Goal: Information Seeking & Learning: Learn about a topic

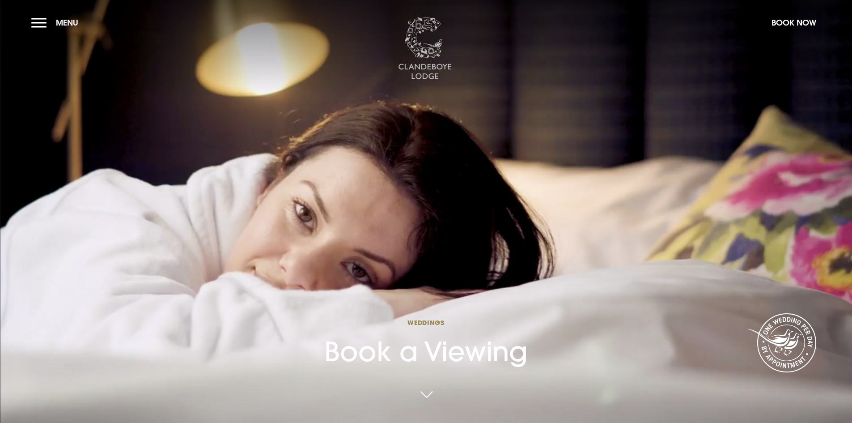
drag, startPoint x: 434, startPoint y: 45, endPoint x: 398, endPoint y: 58, distance: 38.5
click at [434, 45] on img at bounding box center [425, 48] width 54 height 63
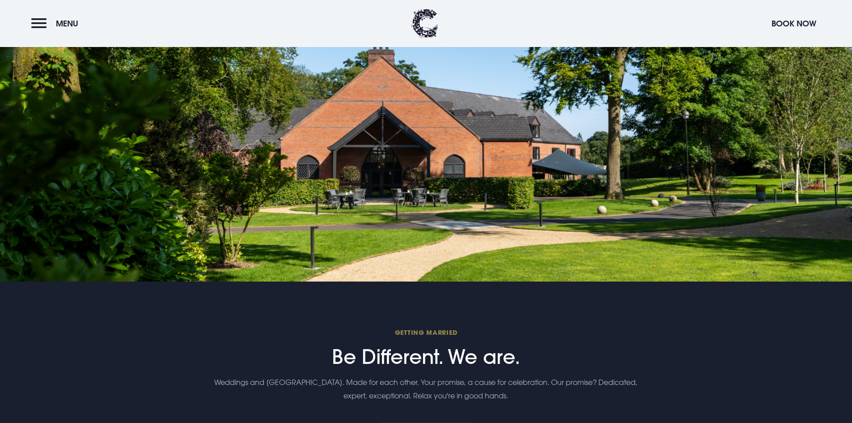
scroll to position [2595, 0]
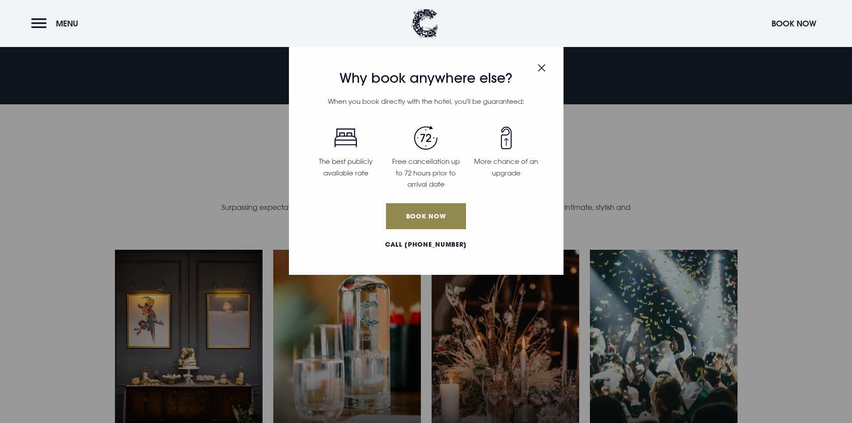
click at [540, 69] on img "Close modal" at bounding box center [542, 68] width 8 height 8
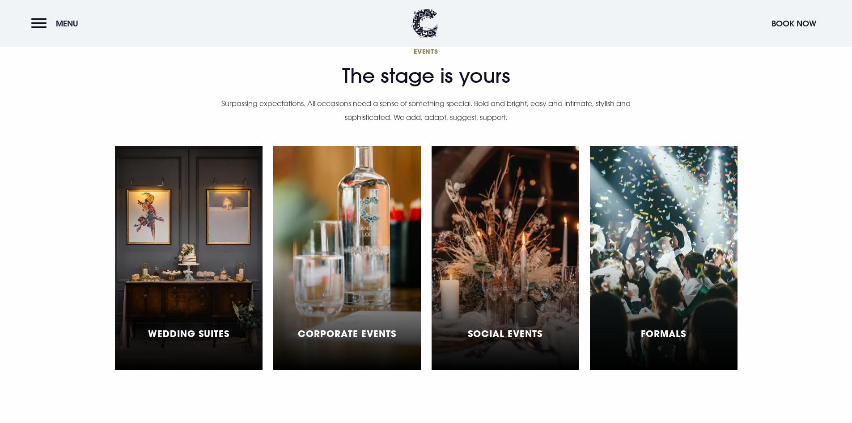
scroll to position [2729, 0]
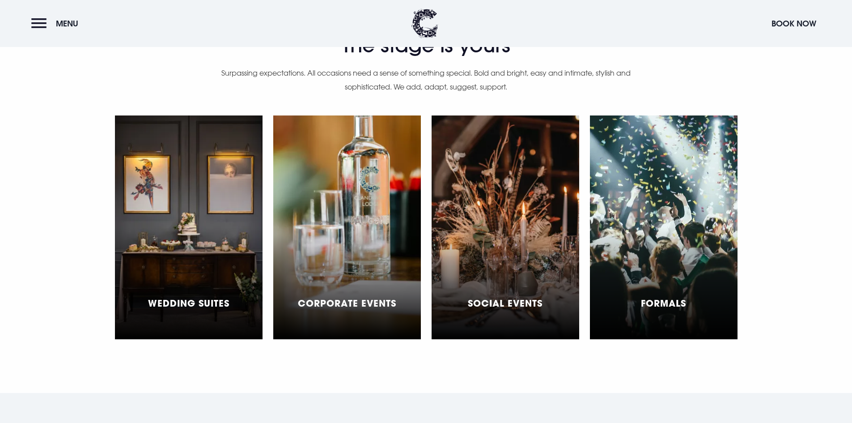
click at [187, 298] on h5 "Wedding Suites" at bounding box center [188, 303] width 81 height 11
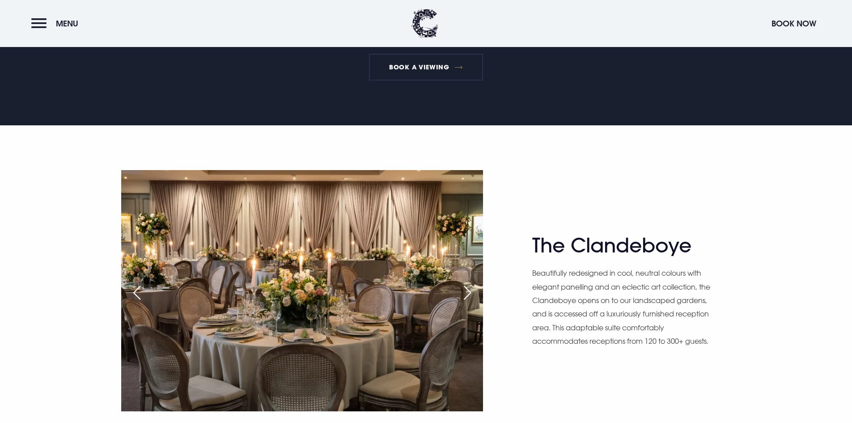
scroll to position [582, 0]
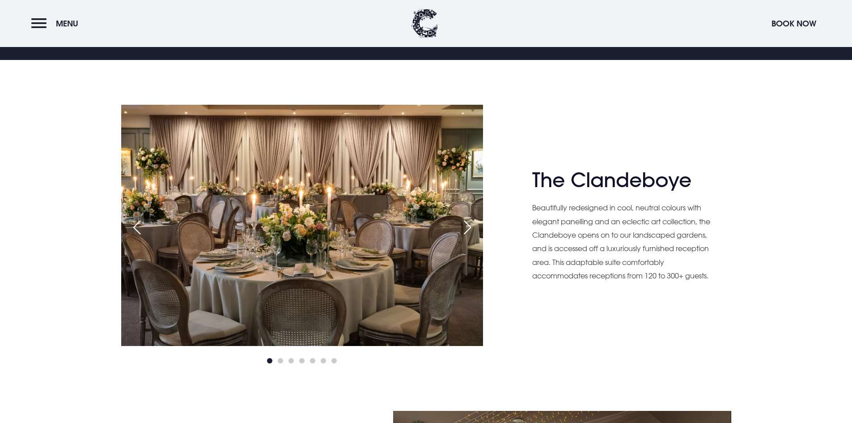
click at [462, 228] on div "Next slide" at bounding box center [467, 227] width 22 height 20
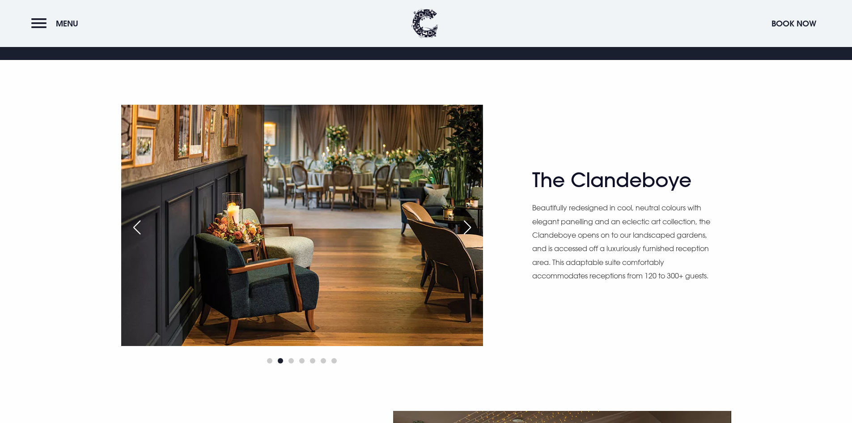
click at [462, 228] on div "Next slide" at bounding box center [467, 227] width 22 height 20
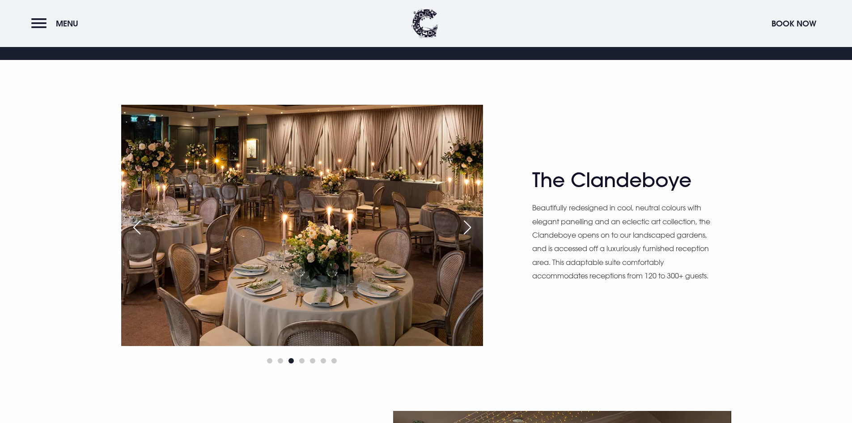
click at [462, 228] on div "Next slide" at bounding box center [467, 227] width 22 height 20
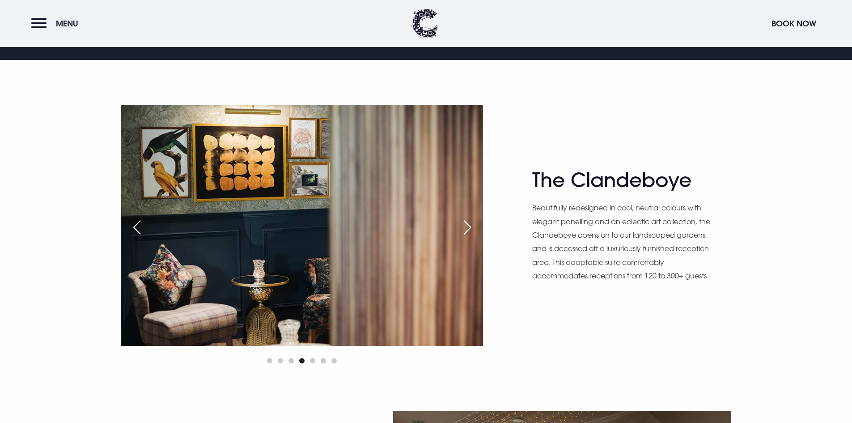
click at [462, 228] on div "Next slide" at bounding box center [467, 227] width 22 height 20
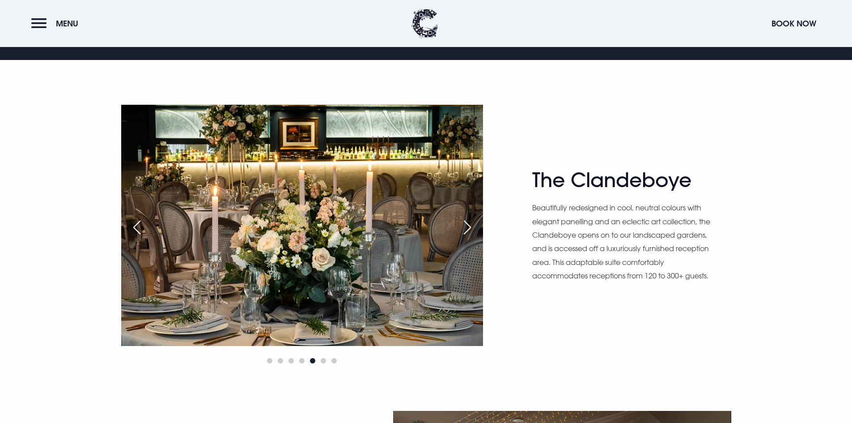
click at [462, 228] on div "Next slide" at bounding box center [467, 227] width 22 height 20
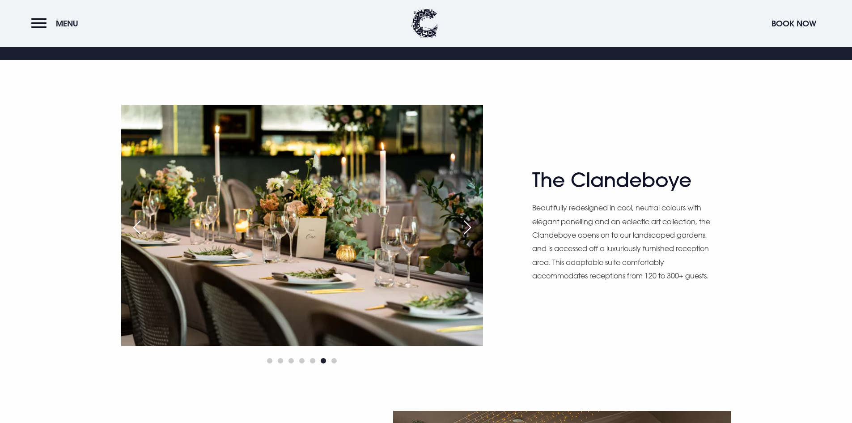
click at [462, 228] on div "Next slide" at bounding box center [467, 227] width 22 height 20
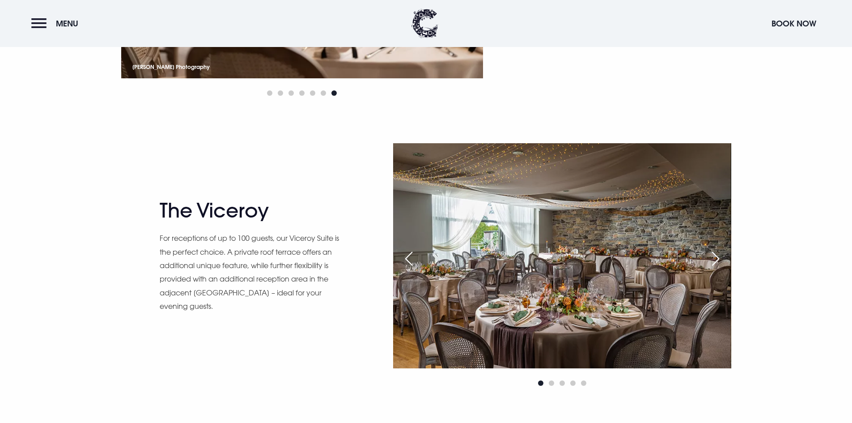
scroll to position [850, 0]
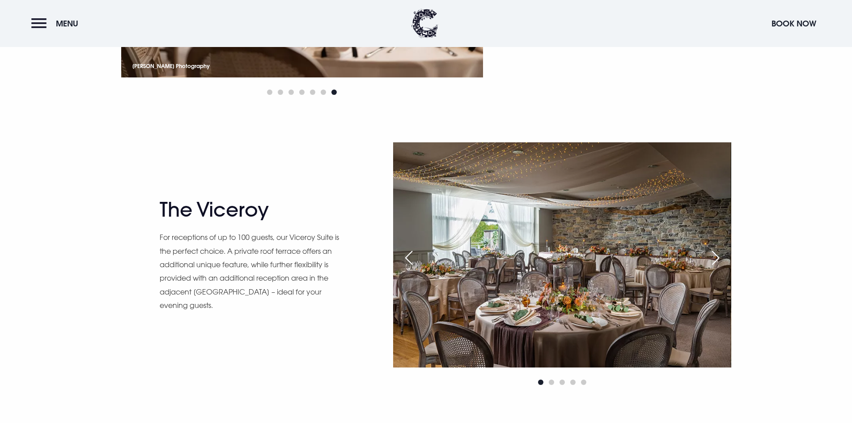
click at [708, 257] on div "Next slide" at bounding box center [716, 258] width 22 height 20
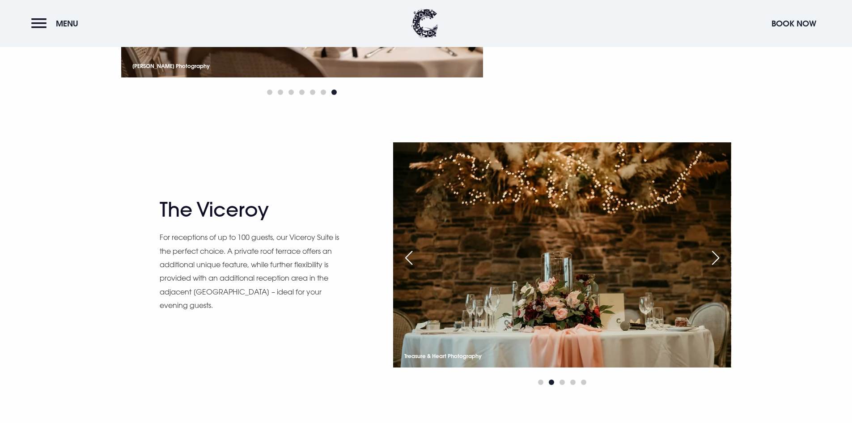
click at [709, 257] on div "Next slide" at bounding box center [716, 258] width 22 height 20
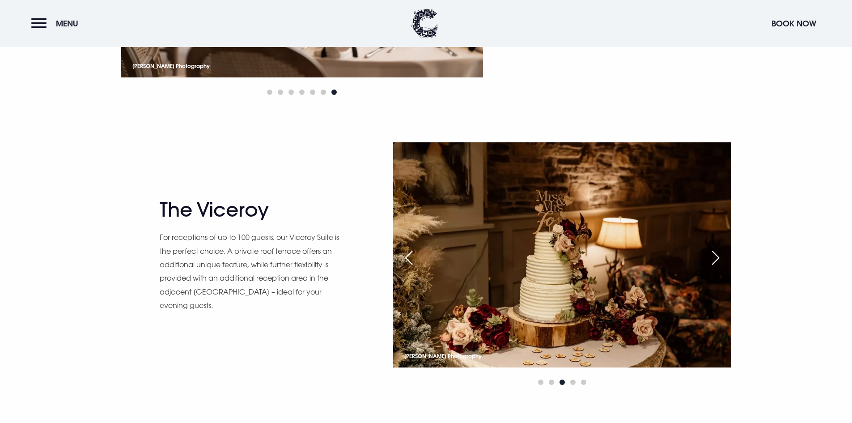
click at [709, 257] on div "Next slide" at bounding box center [716, 258] width 22 height 20
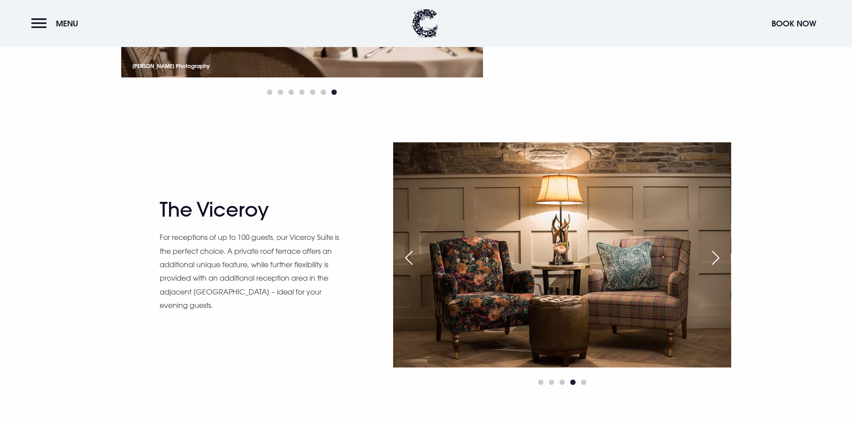
click at [709, 257] on div "Next slide" at bounding box center [716, 258] width 22 height 20
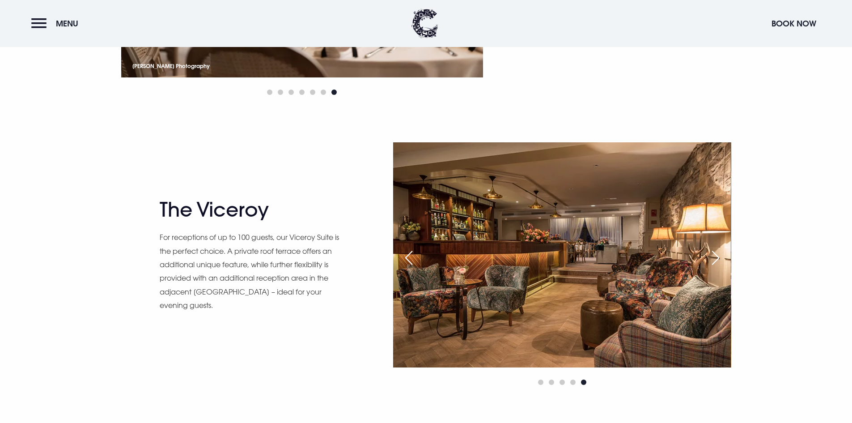
click at [709, 257] on div "Next slide" at bounding box center [716, 258] width 22 height 20
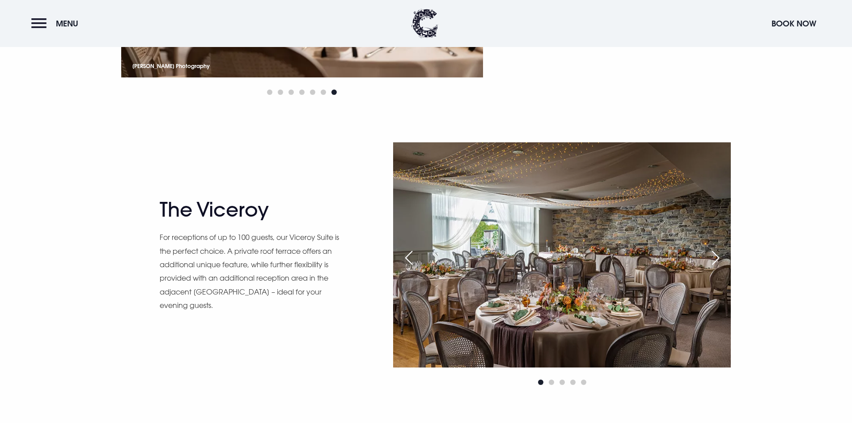
click at [715, 254] on div "Next slide" at bounding box center [716, 258] width 22 height 20
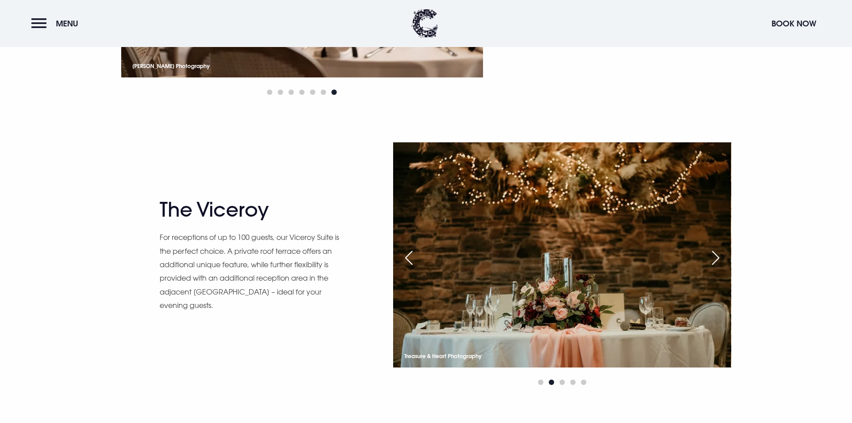
click at [715, 254] on div "Next slide" at bounding box center [716, 258] width 22 height 20
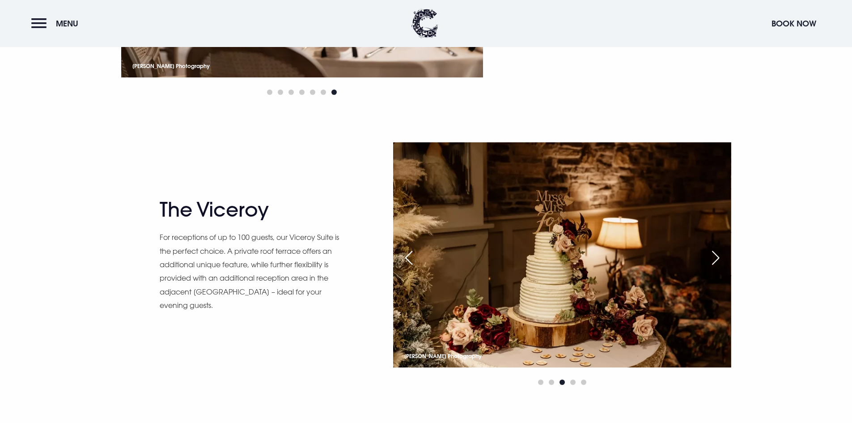
click at [715, 254] on div "Next slide" at bounding box center [716, 258] width 22 height 20
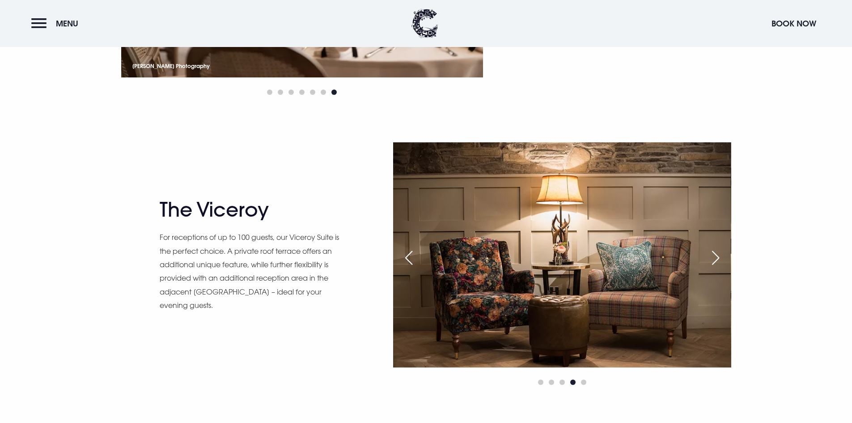
click at [715, 254] on div "Next slide" at bounding box center [716, 258] width 22 height 20
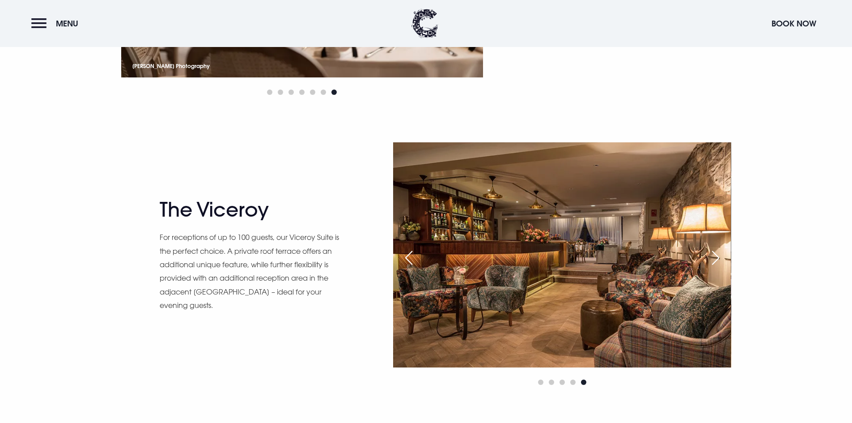
click at [715, 254] on div "Next slide" at bounding box center [716, 258] width 22 height 20
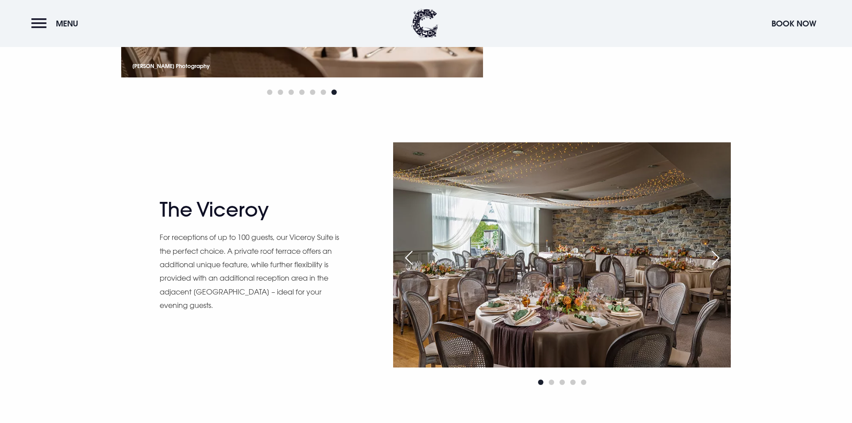
click at [715, 254] on div "Next slide" at bounding box center [716, 258] width 22 height 20
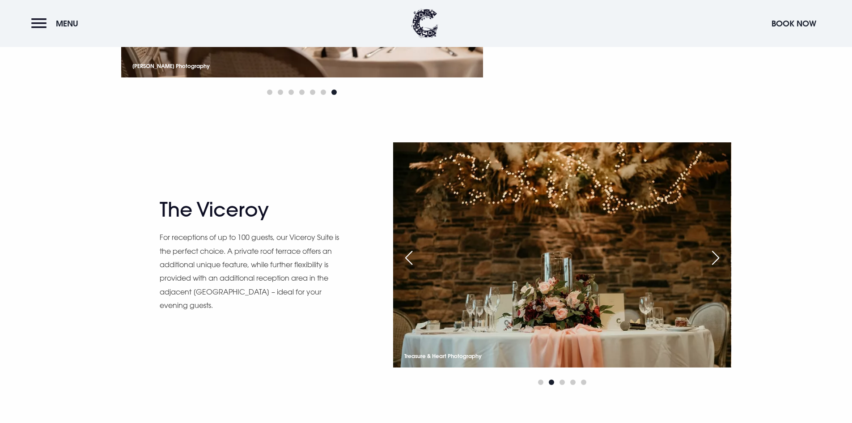
click at [715, 254] on div "Next slide" at bounding box center [716, 258] width 22 height 20
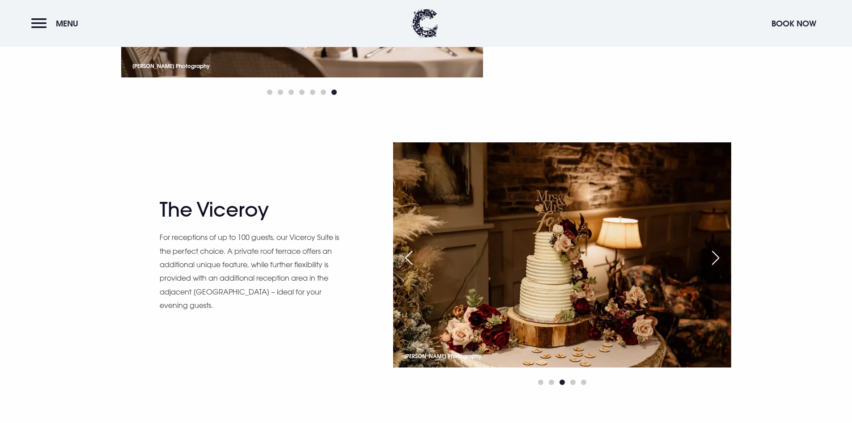
click at [715, 254] on div "Next slide" at bounding box center [716, 258] width 22 height 20
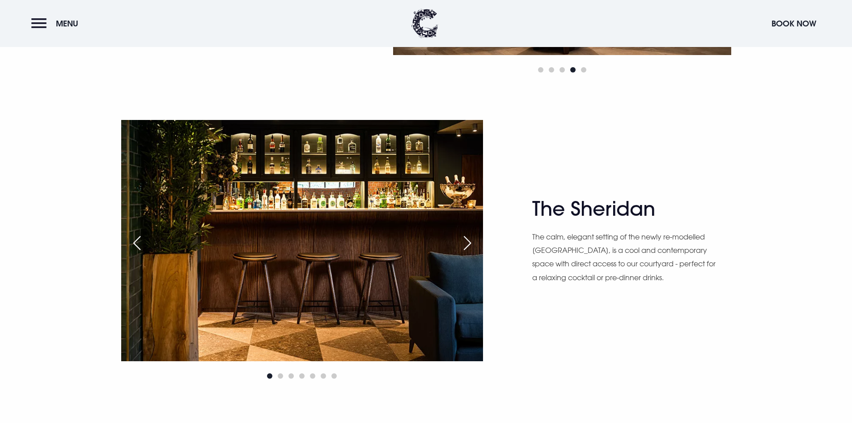
scroll to position [1163, 0]
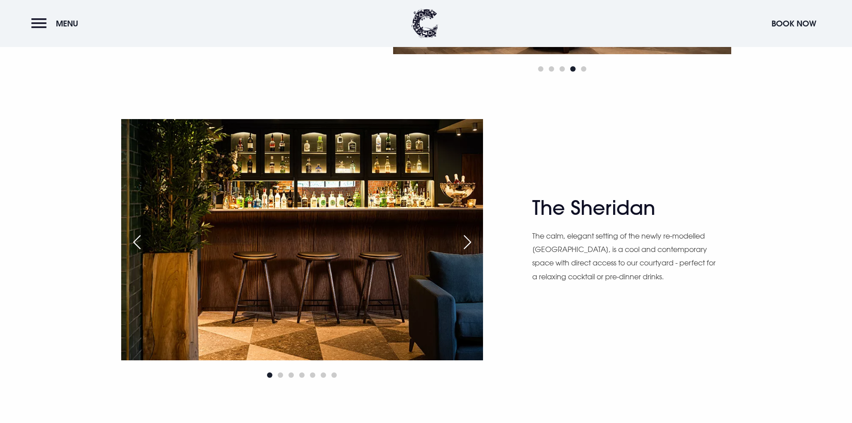
click at [468, 240] on div "Next slide" at bounding box center [467, 242] width 22 height 20
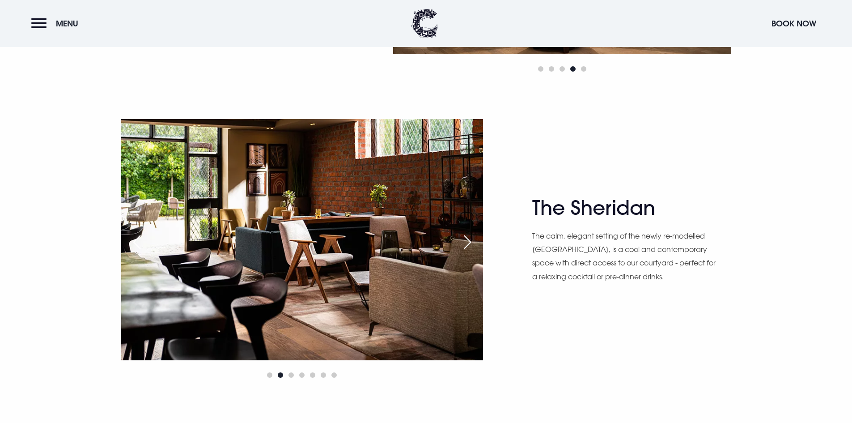
click at [468, 240] on div "Next slide" at bounding box center [467, 242] width 22 height 20
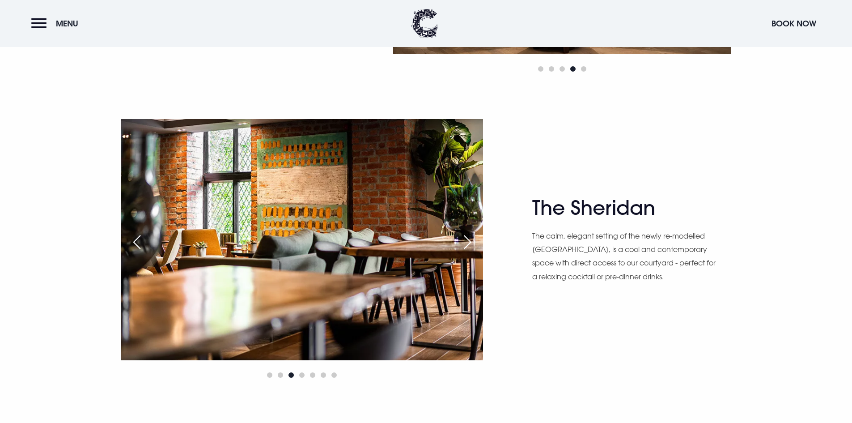
click at [468, 240] on div "Next slide" at bounding box center [467, 242] width 22 height 20
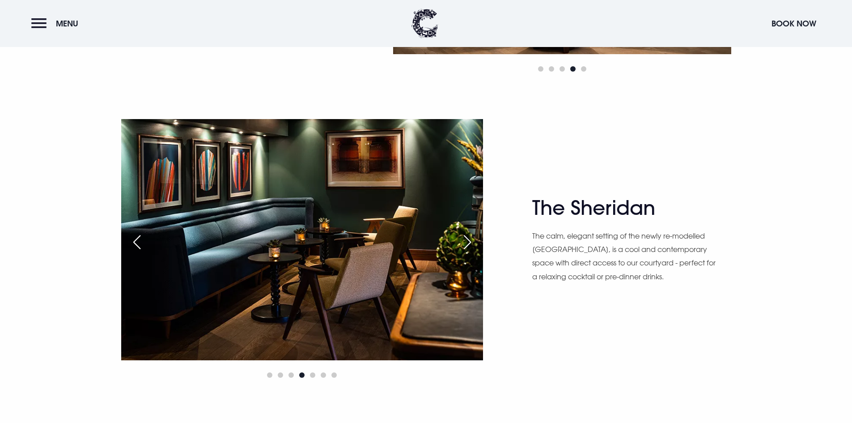
click at [468, 240] on div "Next slide" at bounding box center [467, 242] width 22 height 20
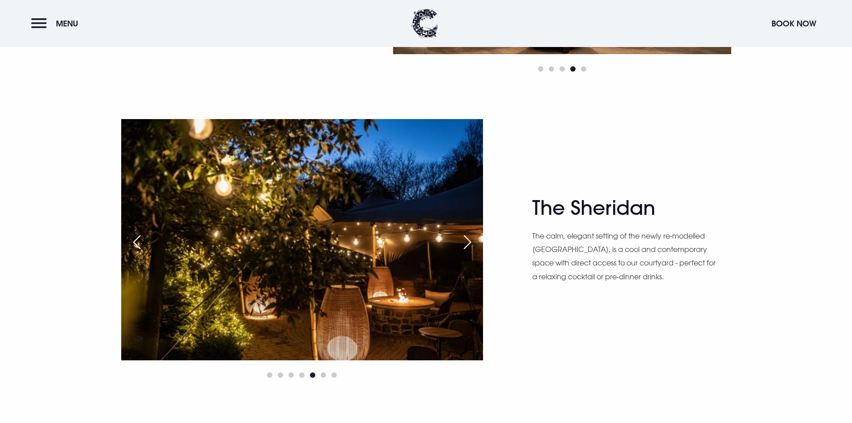
click at [468, 240] on div "Next slide" at bounding box center [467, 242] width 22 height 20
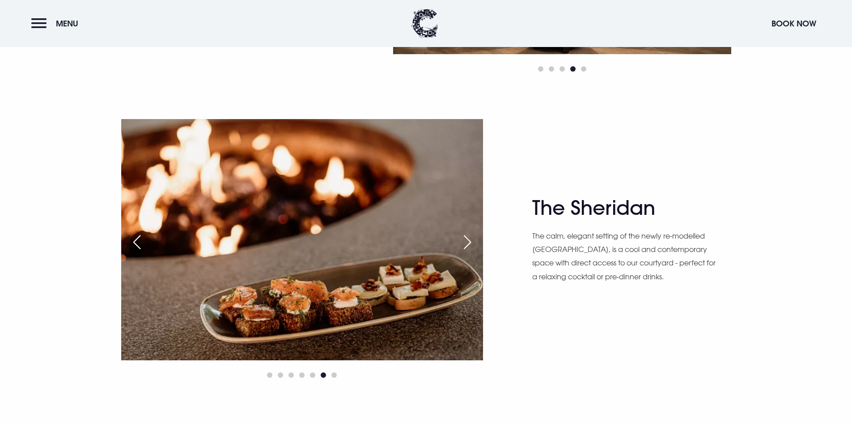
click at [468, 240] on div "Next slide" at bounding box center [467, 242] width 22 height 20
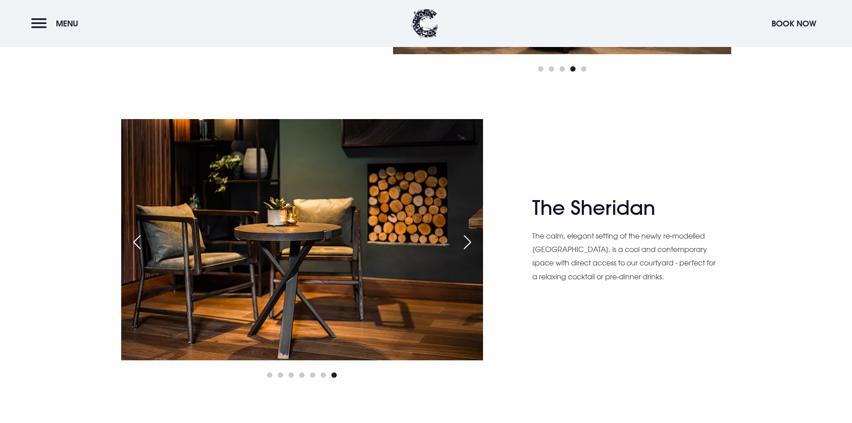
click at [468, 240] on div "Next slide" at bounding box center [467, 242] width 22 height 20
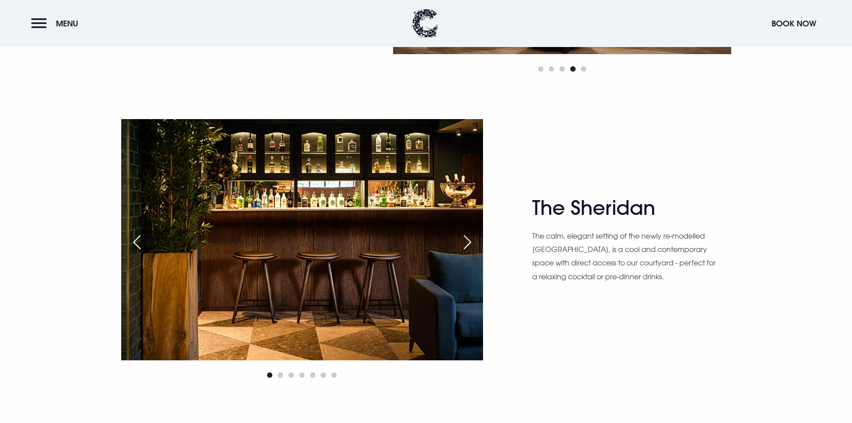
click at [468, 240] on div "Next slide" at bounding box center [467, 242] width 22 height 20
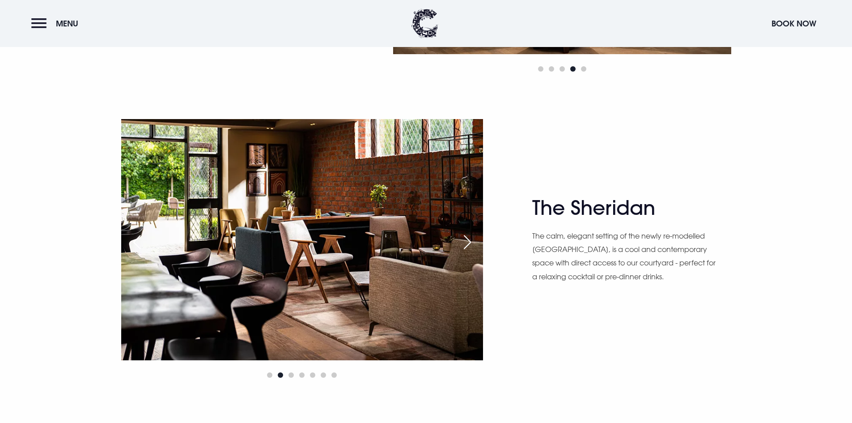
click at [468, 240] on div "Next slide" at bounding box center [467, 242] width 22 height 20
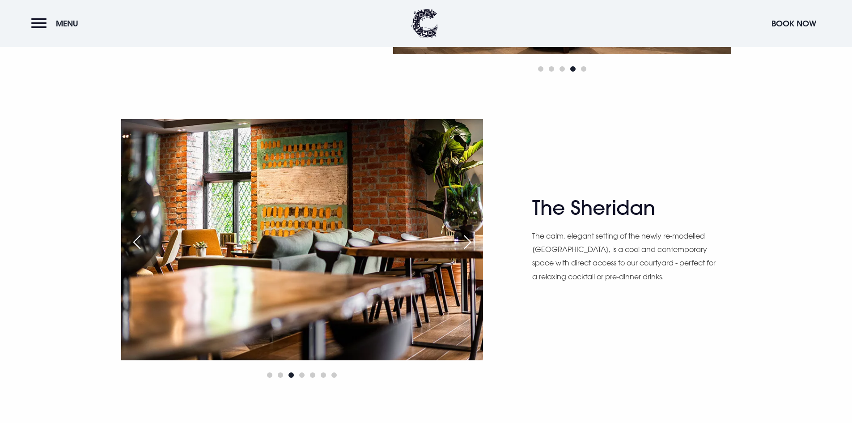
click at [468, 240] on div "Next slide" at bounding box center [467, 242] width 22 height 20
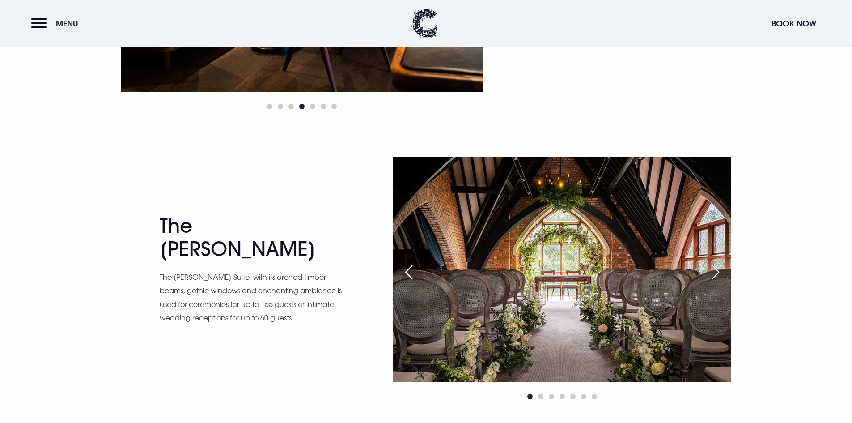
scroll to position [1476, 0]
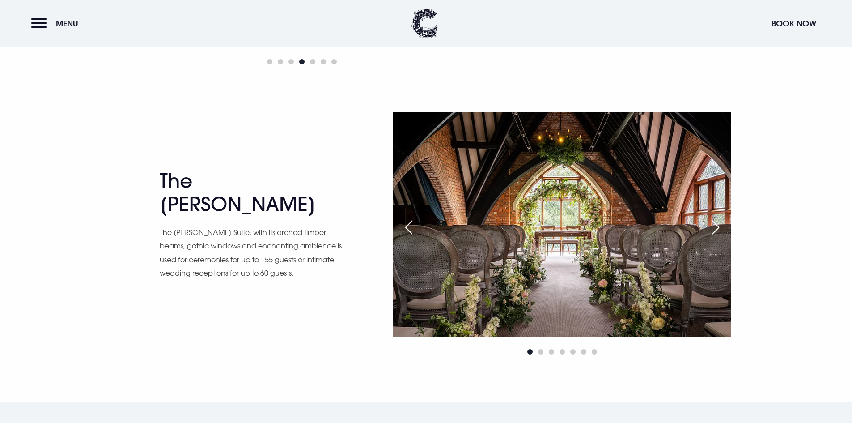
click at [715, 225] on div "Next slide" at bounding box center [716, 227] width 22 height 20
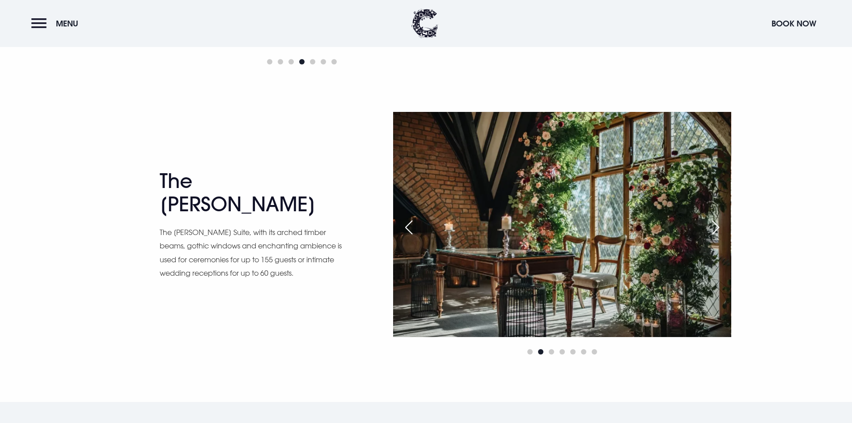
click at [715, 225] on div "Next slide" at bounding box center [716, 227] width 22 height 20
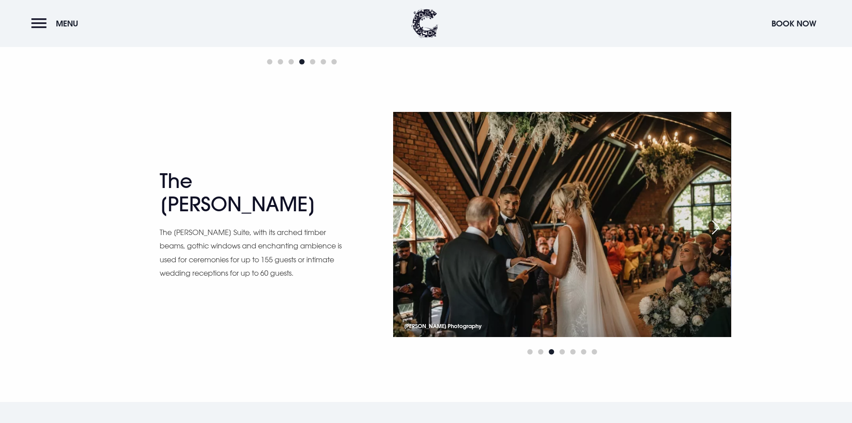
click at [715, 225] on div "Next slide" at bounding box center [716, 227] width 22 height 20
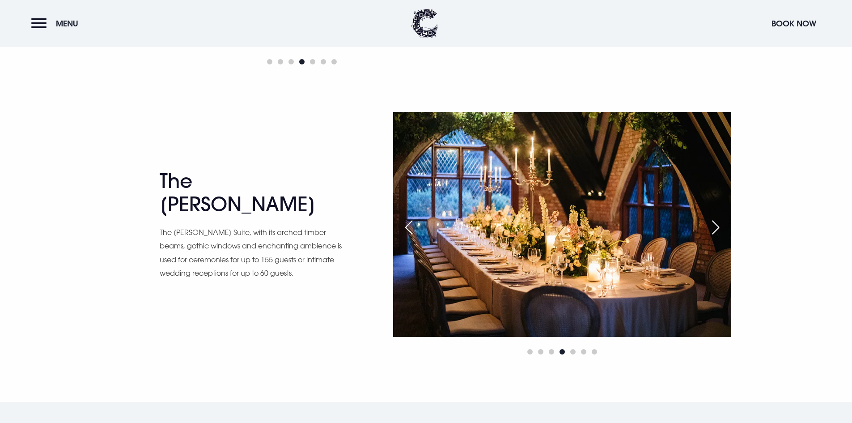
click at [715, 225] on div "Next slide" at bounding box center [716, 227] width 22 height 20
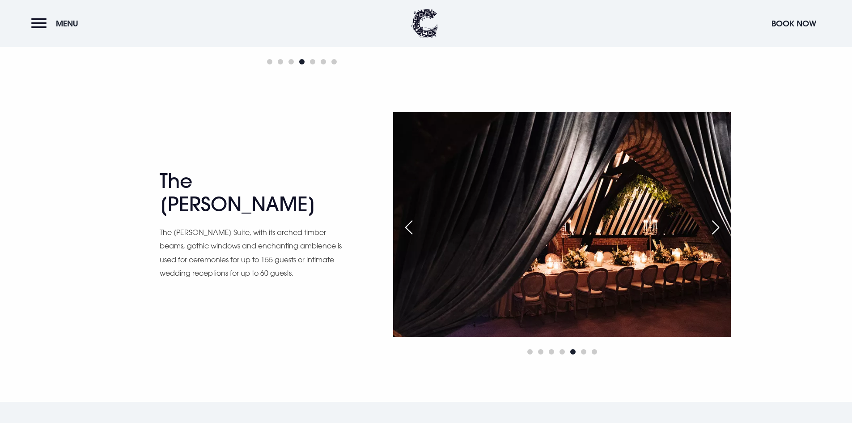
click at [715, 225] on div "Next slide" at bounding box center [716, 227] width 22 height 20
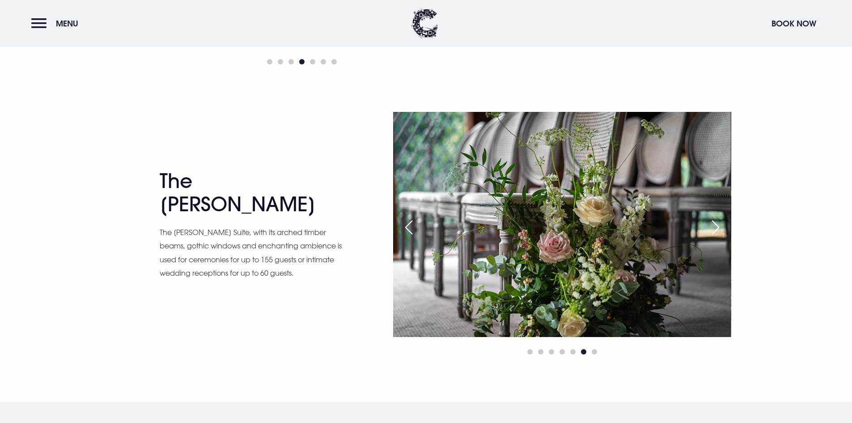
click at [715, 225] on div "Next slide" at bounding box center [716, 227] width 22 height 20
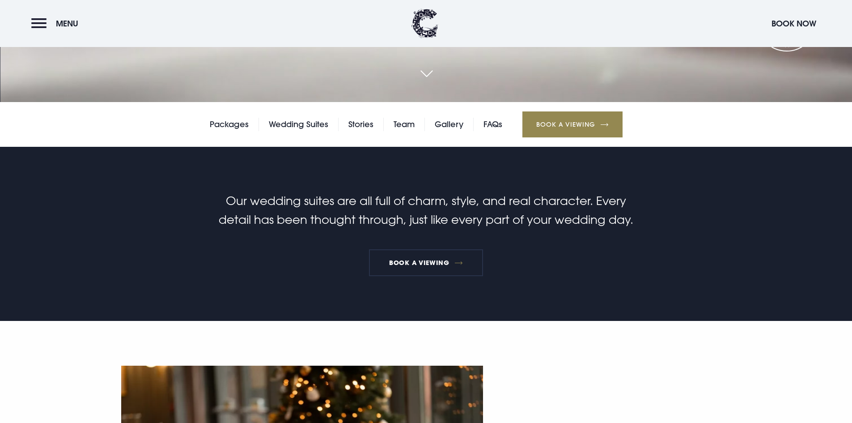
scroll to position [324, 0]
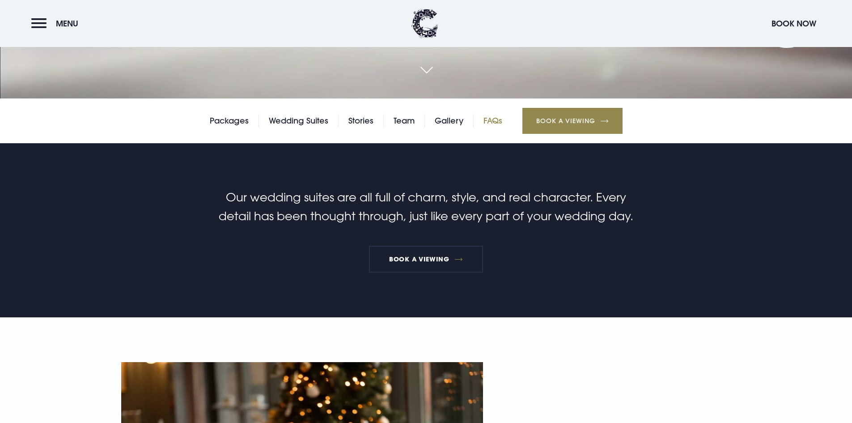
click at [493, 123] on link "FAQs" at bounding box center [493, 120] width 19 height 13
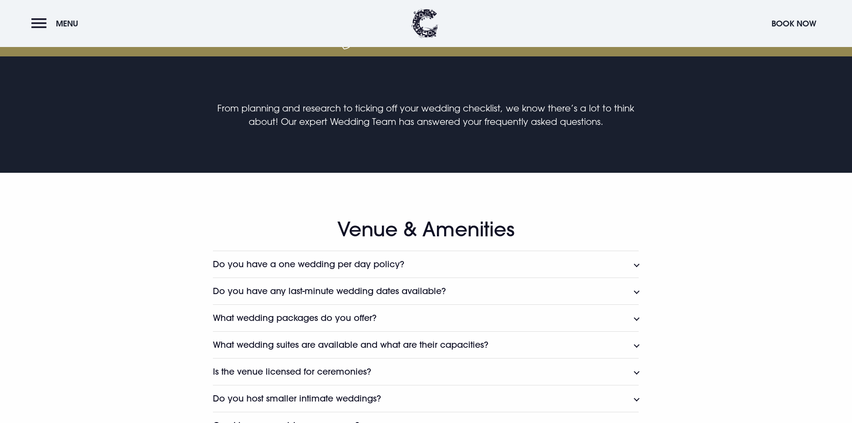
scroll to position [492, 0]
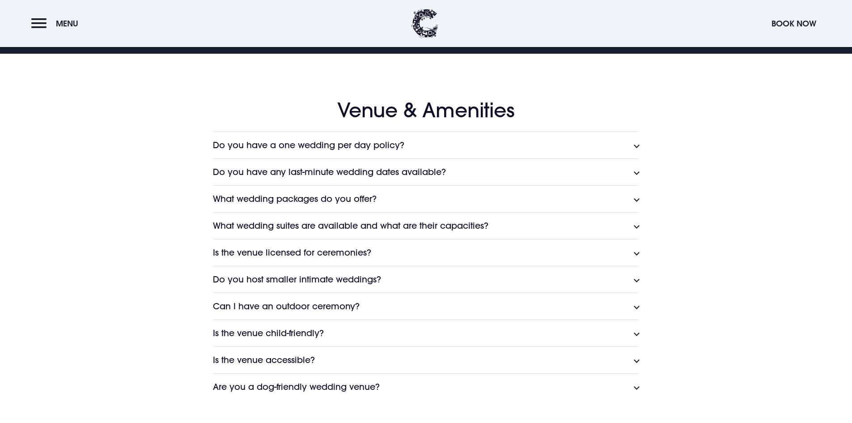
click at [412, 140] on button "Do you have a one wedding per day policy?" at bounding box center [426, 145] width 426 height 27
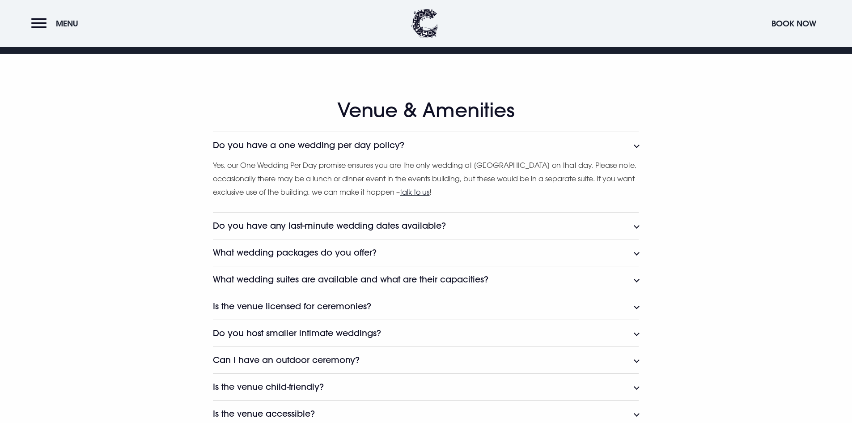
click at [412, 140] on button "Do you have a one wedding per day policy?" at bounding box center [426, 145] width 426 height 27
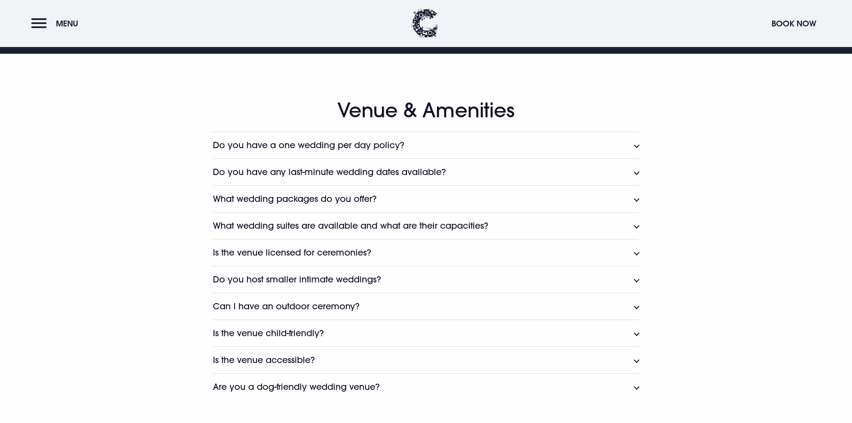
click at [403, 171] on h3 "Do you have any last-minute wedding dates available?" at bounding box center [329, 172] width 233 height 10
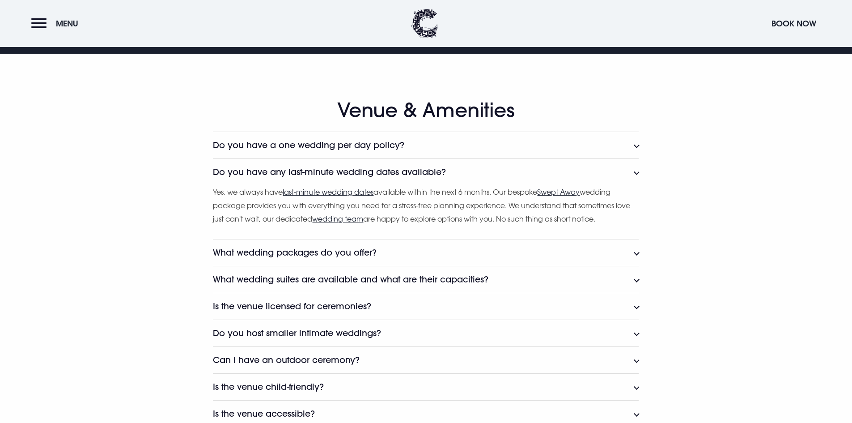
click at [476, 170] on button "Do you have any last-minute wedding dates available?" at bounding box center [426, 171] width 426 height 27
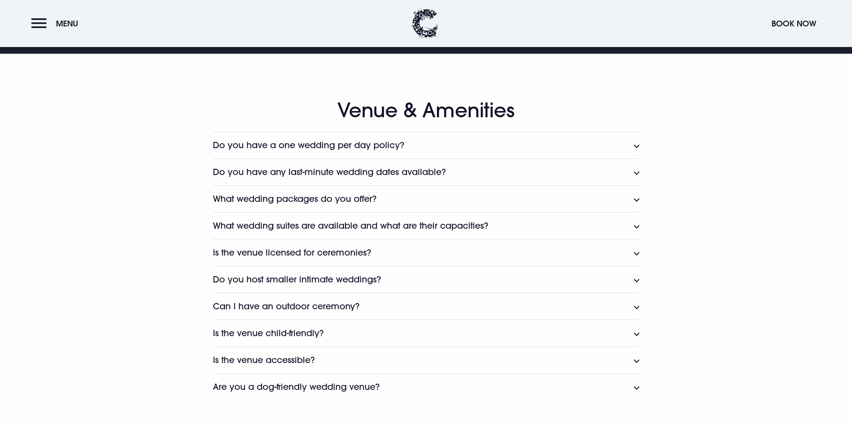
click at [477, 196] on button "What wedding packages do you offer?" at bounding box center [426, 198] width 426 height 27
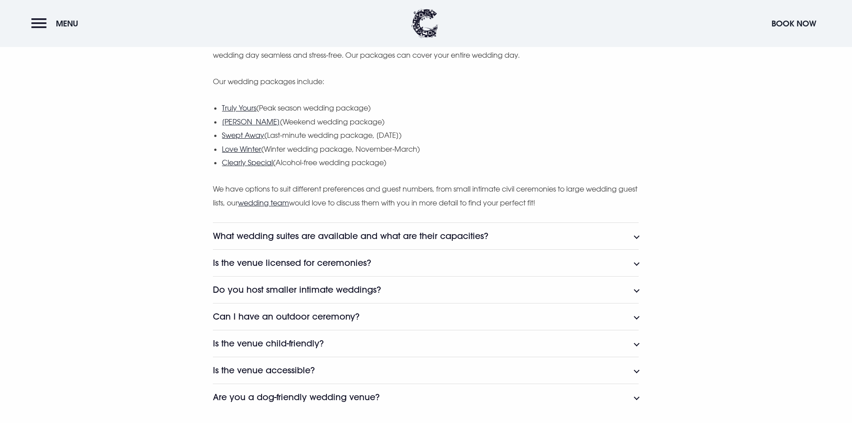
scroll to position [761, 0]
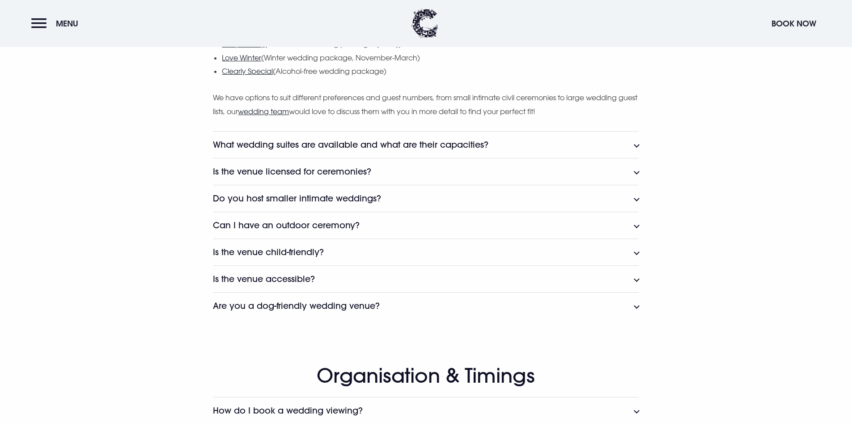
click at [522, 145] on button "What wedding suites are available and what are their capacities?" at bounding box center [426, 144] width 426 height 27
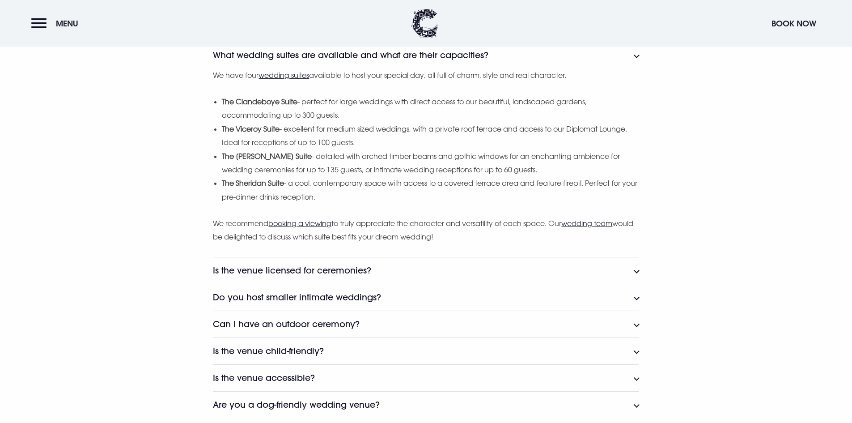
scroll to position [895, 0]
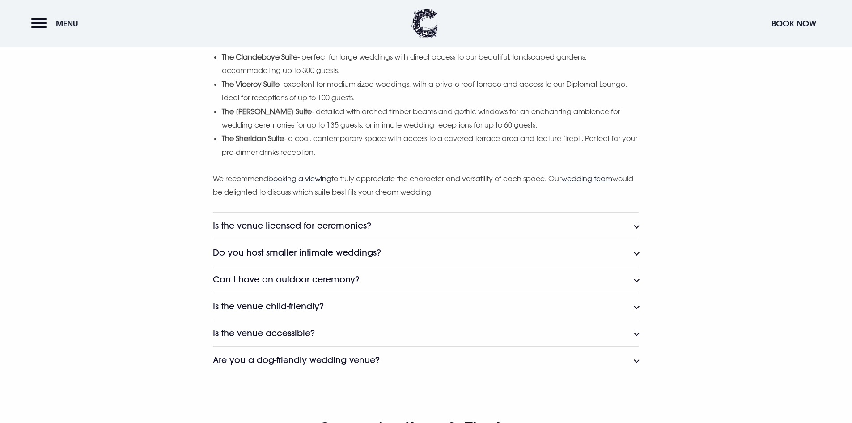
click at [377, 224] on button "Is the venue licensed for ceremonies?" at bounding box center [426, 225] width 426 height 27
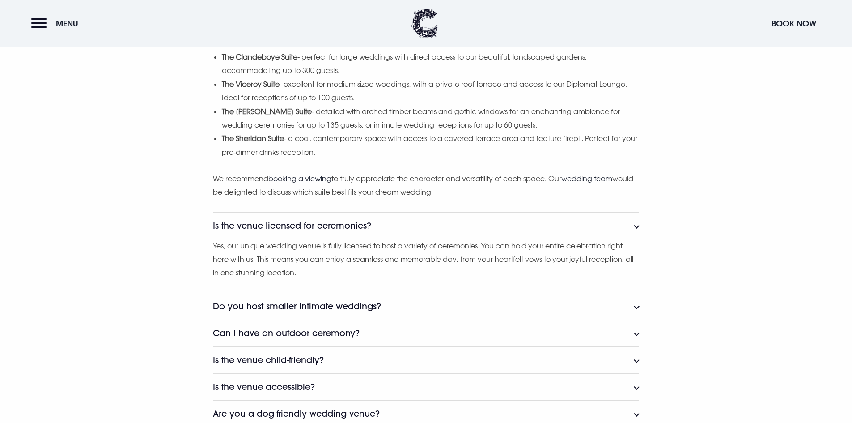
click at [377, 224] on button "Is the venue licensed for ceremonies?" at bounding box center [426, 225] width 426 height 27
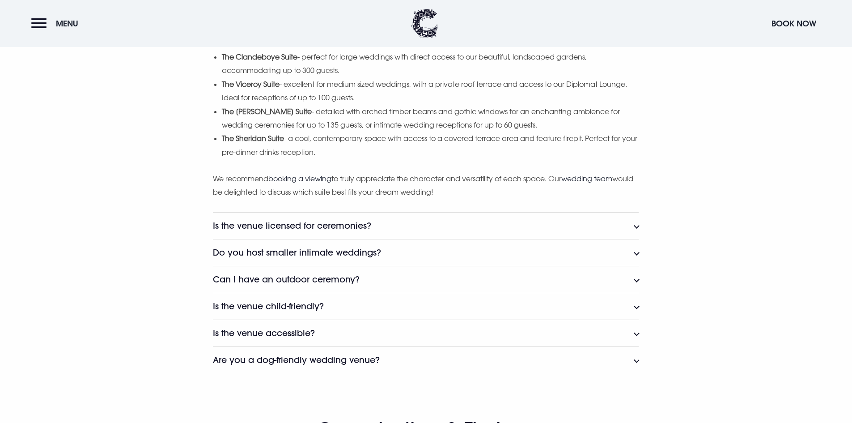
click at [379, 251] on h3 "Do you host smaller intimate weddings?" at bounding box center [297, 252] width 168 height 10
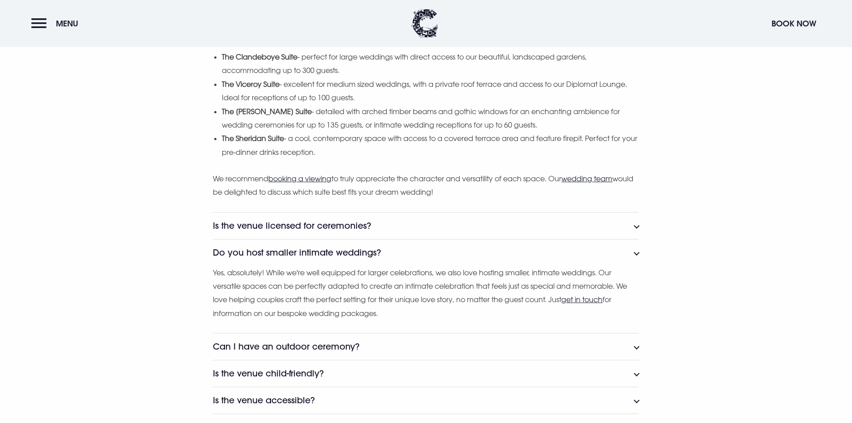
click at [379, 251] on h3 "Do you host smaller intimate weddings?" at bounding box center [297, 252] width 168 height 10
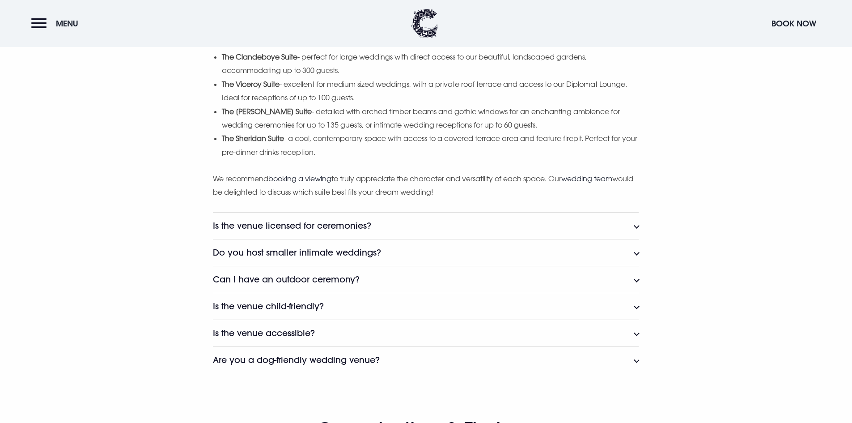
click at [384, 272] on button "Can I have an outdoor ceremony?" at bounding box center [426, 279] width 426 height 27
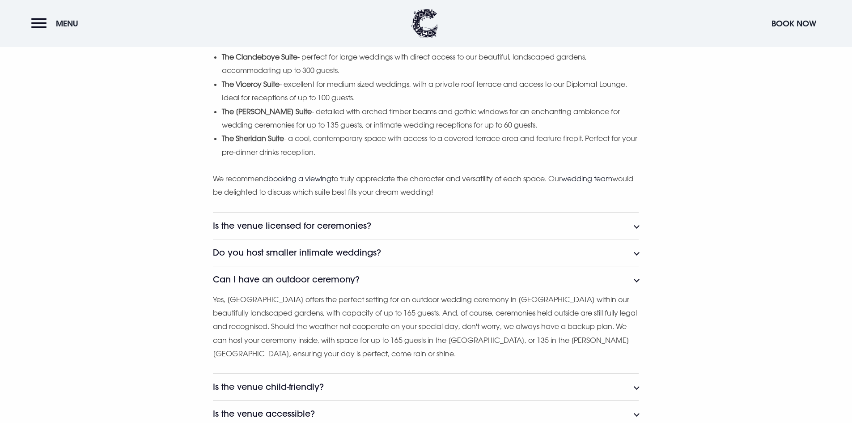
click at [384, 272] on button "Can I have an outdoor ceremony?" at bounding box center [426, 279] width 426 height 27
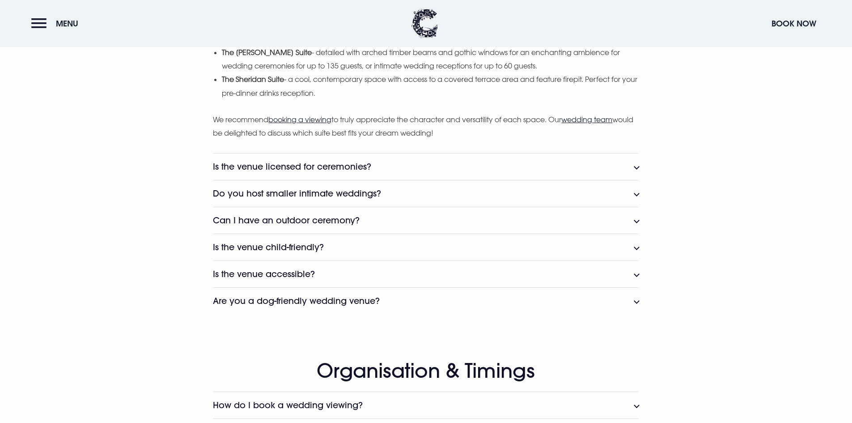
scroll to position [984, 0]
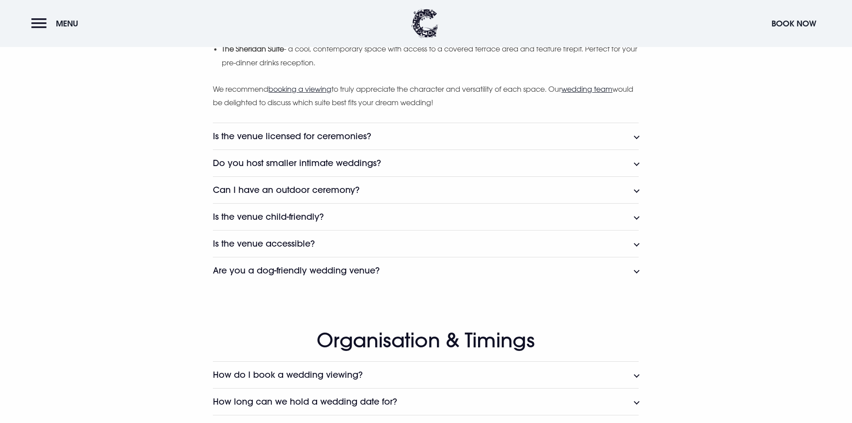
click at [376, 217] on button "Is the venue child-friendly?" at bounding box center [426, 216] width 426 height 27
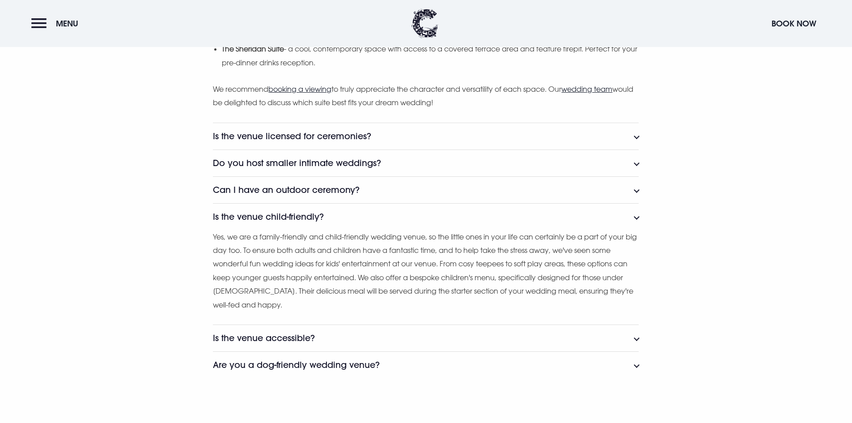
click at [379, 214] on button "Is the venue child-friendly?" at bounding box center [426, 216] width 426 height 27
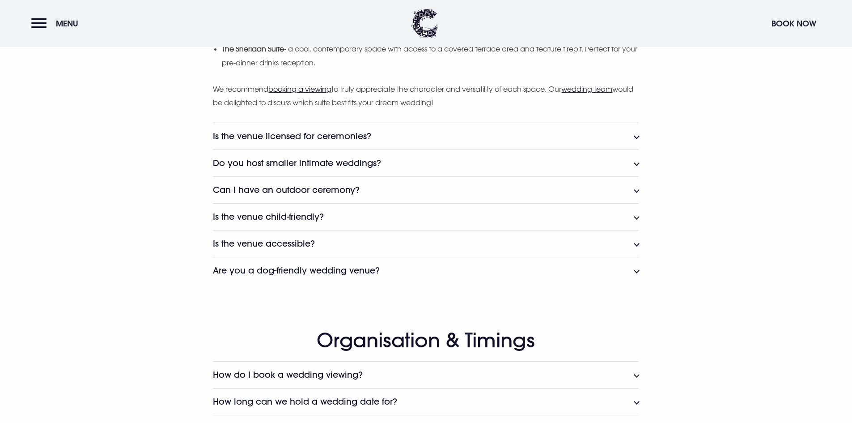
click at [381, 240] on button "Is the venue accessible?" at bounding box center [426, 243] width 426 height 27
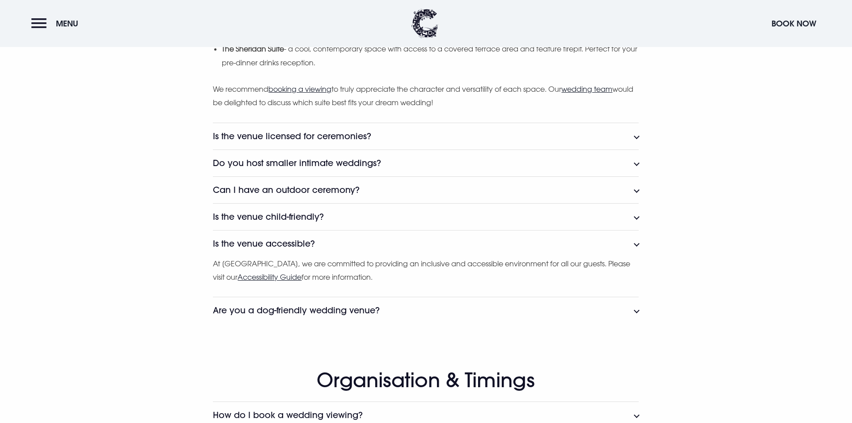
click at [427, 306] on button "Are you a dog-friendly wedding venue?" at bounding box center [426, 310] width 426 height 27
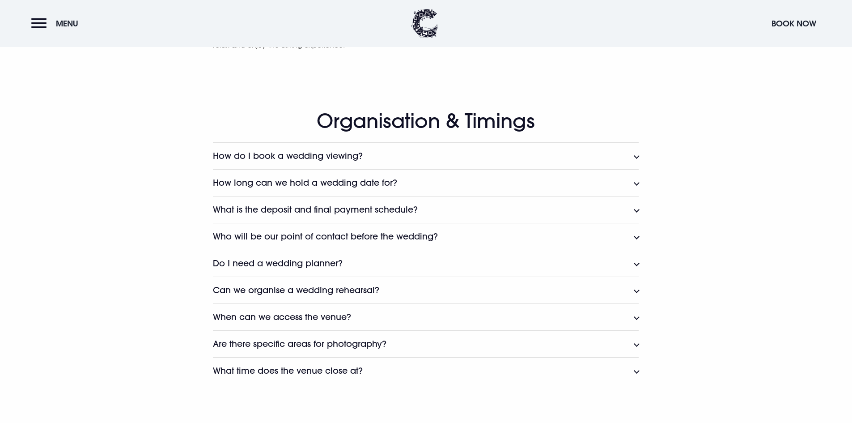
scroll to position [1297, 0]
click at [359, 156] on h3 "How do I book a wedding viewing?" at bounding box center [288, 155] width 150 height 10
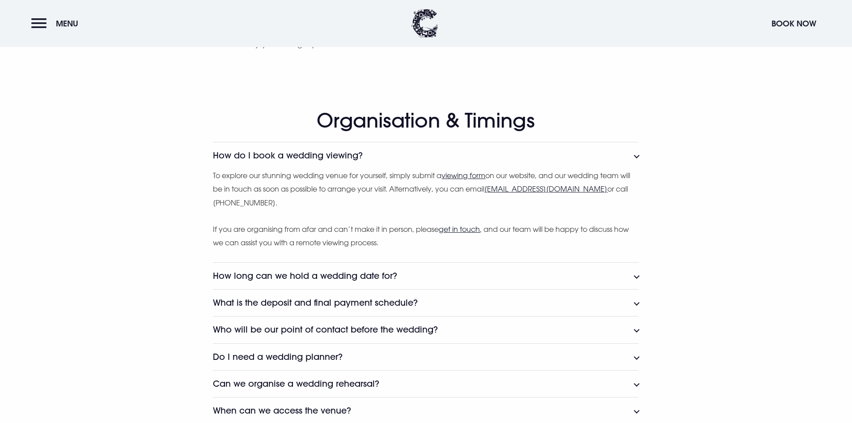
click at [378, 155] on button "How do I book a wedding viewing?" at bounding box center [426, 155] width 426 height 27
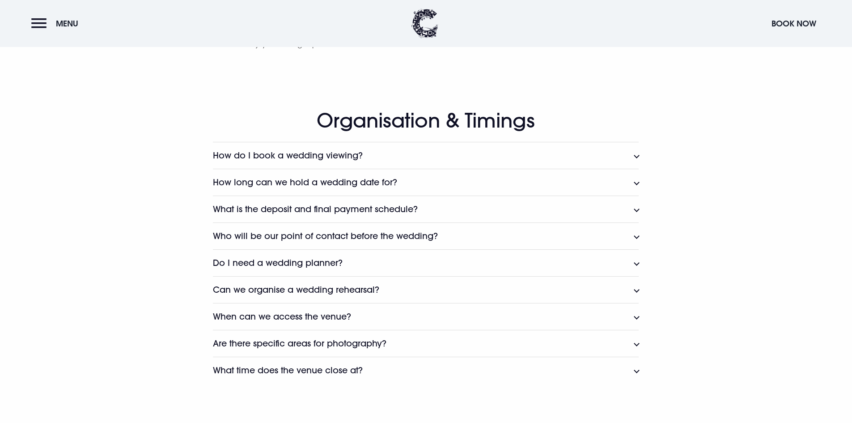
click at [414, 182] on button "How long can we hold a wedding date for?" at bounding box center [426, 182] width 426 height 27
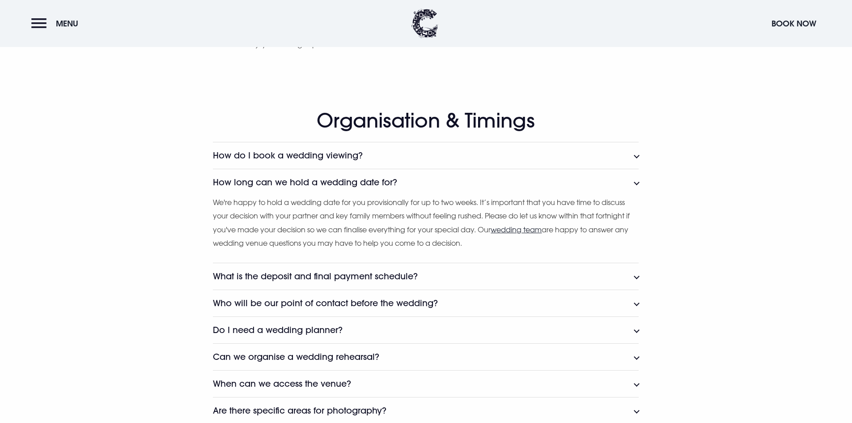
click at [414, 182] on button "How long can we hold a wedding date for?" at bounding box center [426, 182] width 426 height 27
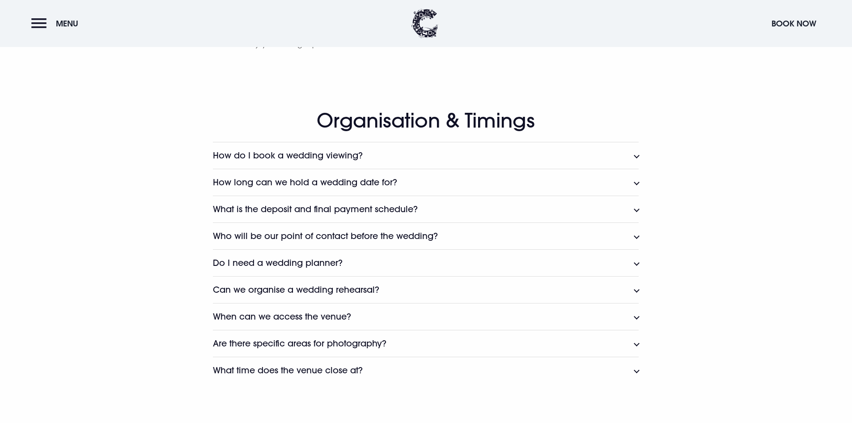
click at [436, 209] on button "What is the deposit and final payment schedule?" at bounding box center [426, 209] width 426 height 27
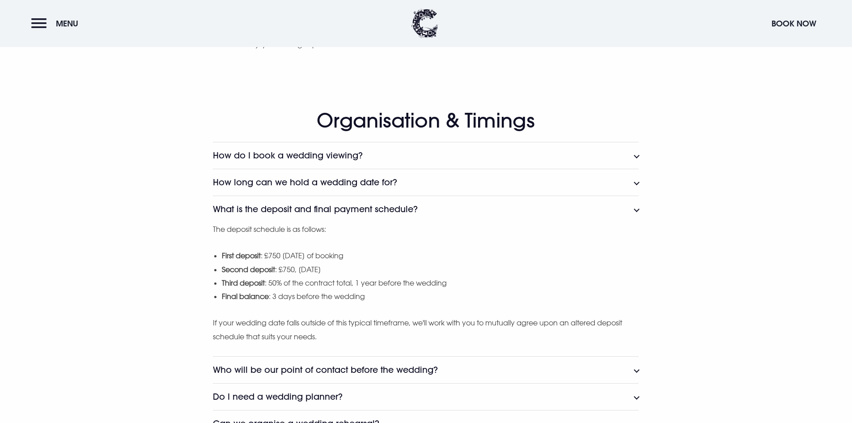
click at [427, 209] on button "What is the deposit and final payment schedule?" at bounding box center [426, 209] width 426 height 27
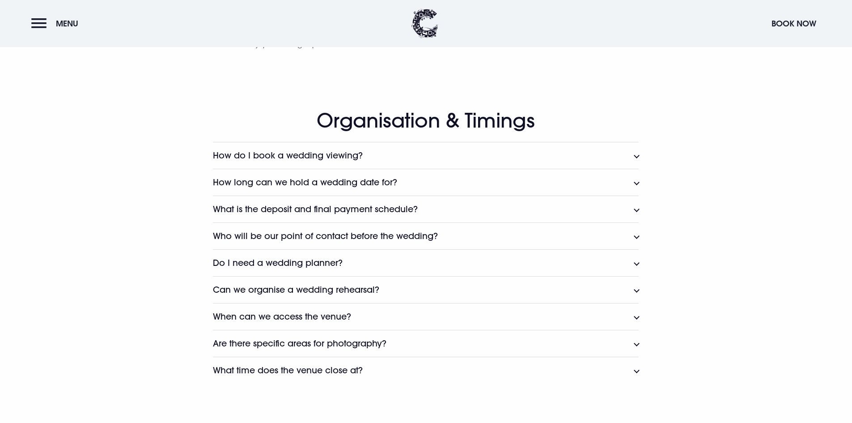
click at [427, 209] on button "What is the deposit and final payment schedule?" at bounding box center [426, 209] width 426 height 27
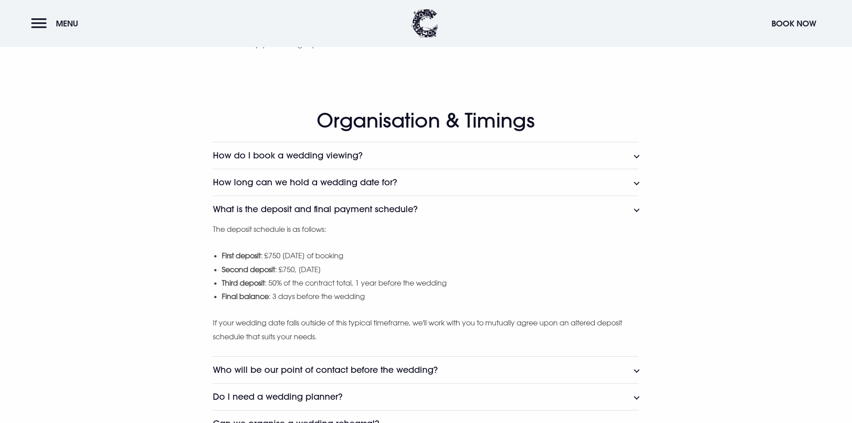
click at [427, 209] on button "What is the deposit and final payment schedule?" at bounding box center [426, 209] width 426 height 27
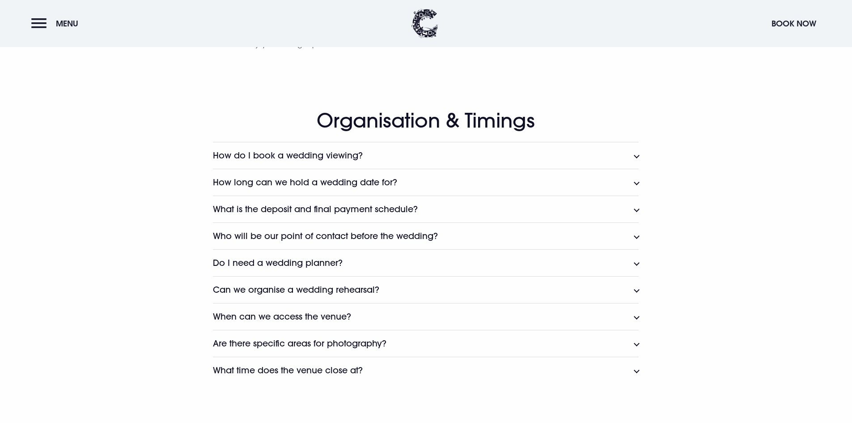
click at [424, 235] on h3 "Who will be our point of contact before the wedding?" at bounding box center [325, 236] width 225 height 10
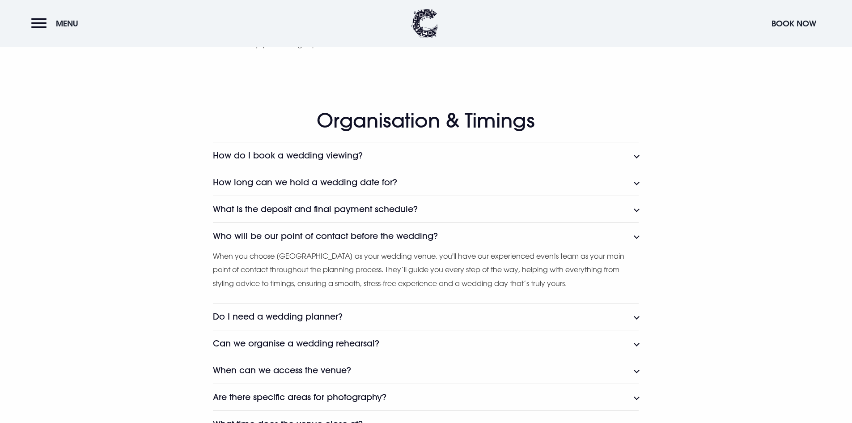
click at [424, 236] on h3 "Who will be our point of contact before the wedding?" at bounding box center [325, 236] width 225 height 10
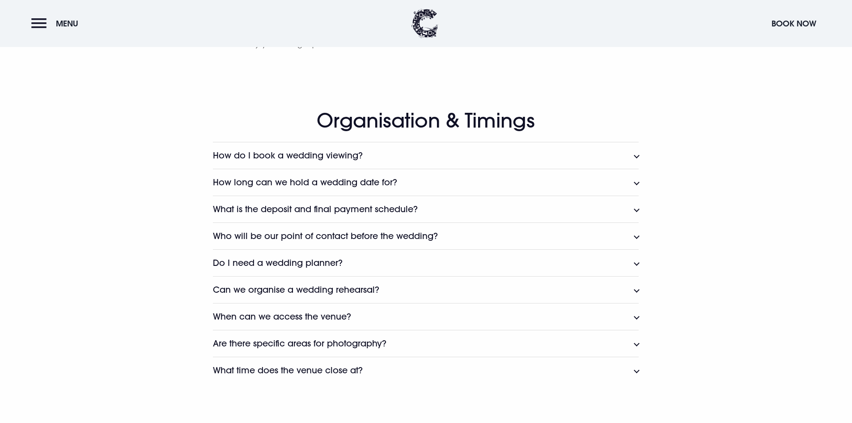
click at [421, 263] on button "Do I need a wedding planner?" at bounding box center [426, 262] width 426 height 27
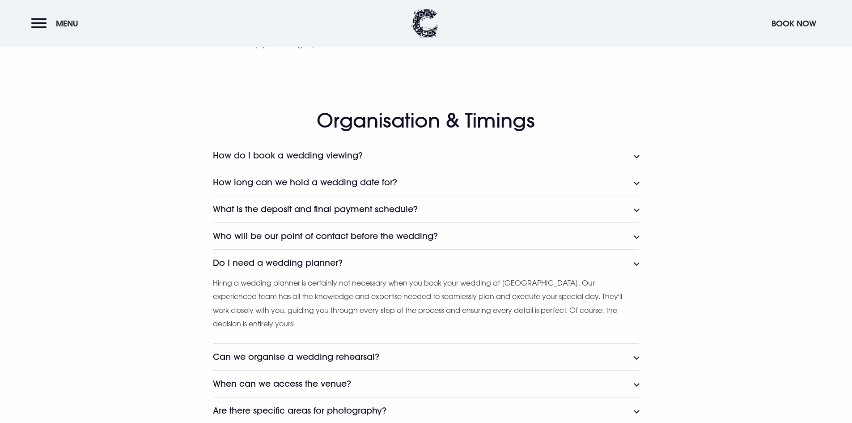
click at [421, 263] on button "Do I need a wedding planner?" at bounding box center [426, 262] width 426 height 27
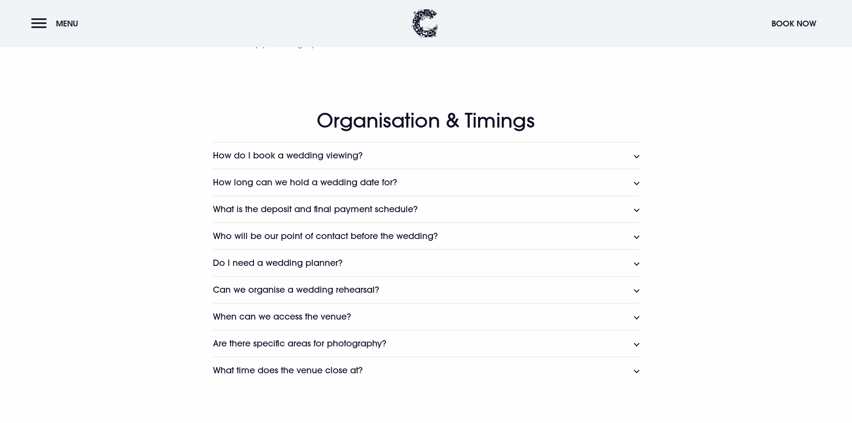
click at [423, 288] on button "Can we organise a wedding rehearsal?" at bounding box center [426, 289] width 426 height 27
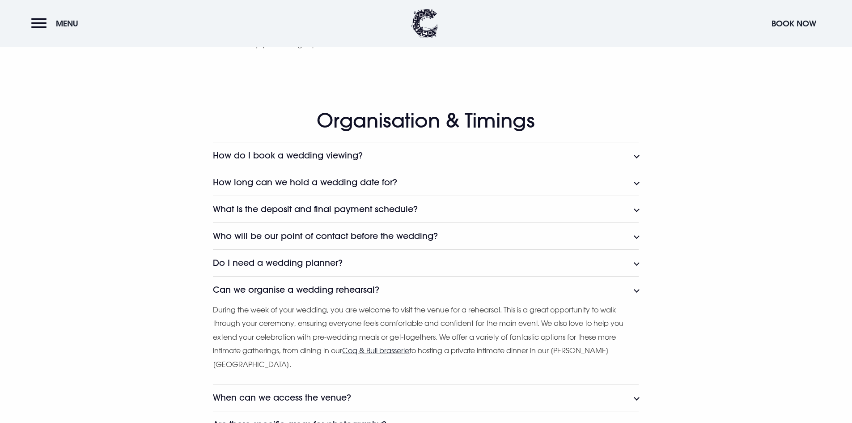
click at [423, 288] on button "Can we organise a wedding rehearsal?" at bounding box center [426, 289] width 426 height 27
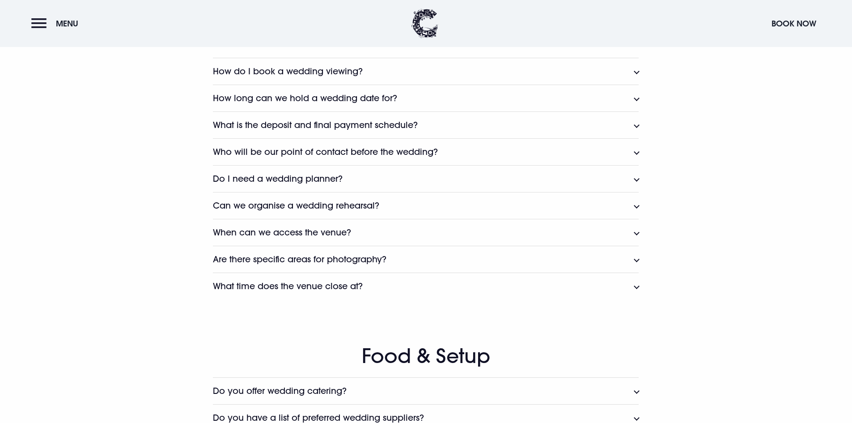
scroll to position [1387, 0]
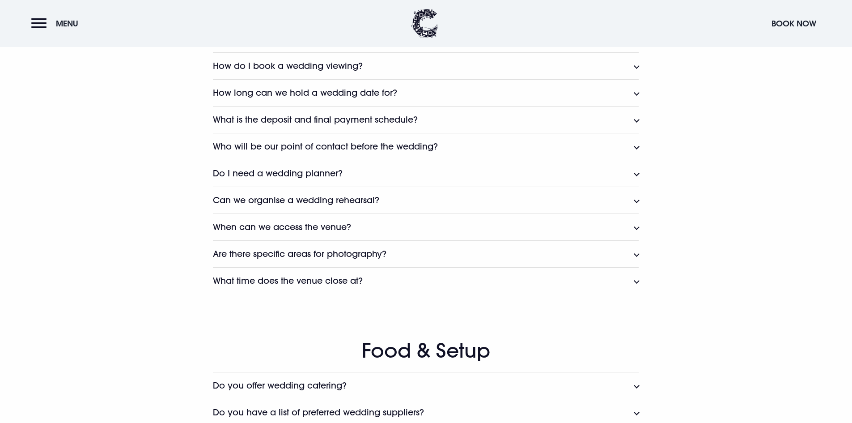
click at [374, 225] on button "When can we access the venue?" at bounding box center [426, 226] width 426 height 27
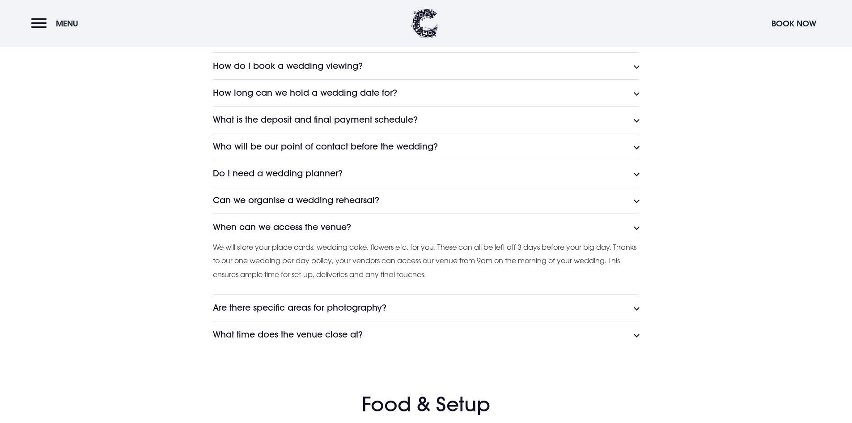
click at [376, 223] on button "When can we access the venue?" at bounding box center [426, 226] width 426 height 27
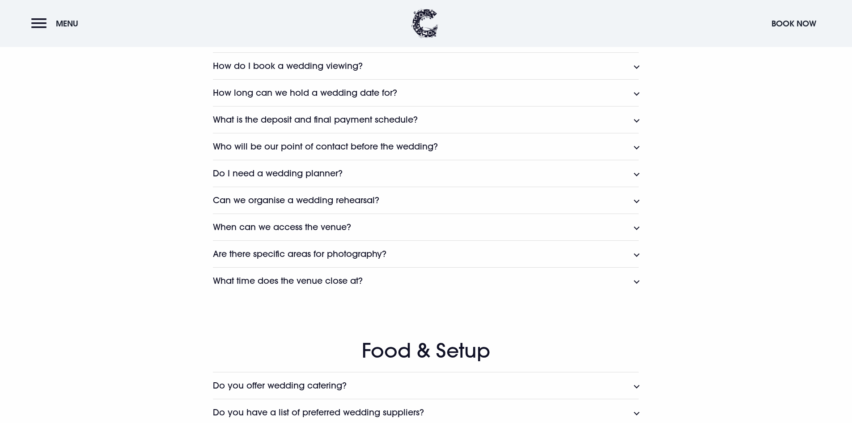
click at [387, 254] on h3 "Are there specific areas for photography?" at bounding box center [300, 254] width 174 height 10
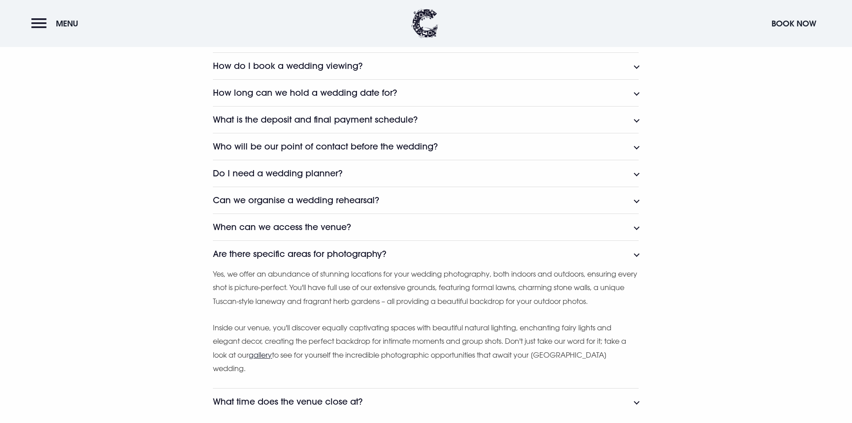
click at [386, 255] on h3 "Are there specific areas for photography?" at bounding box center [300, 254] width 174 height 10
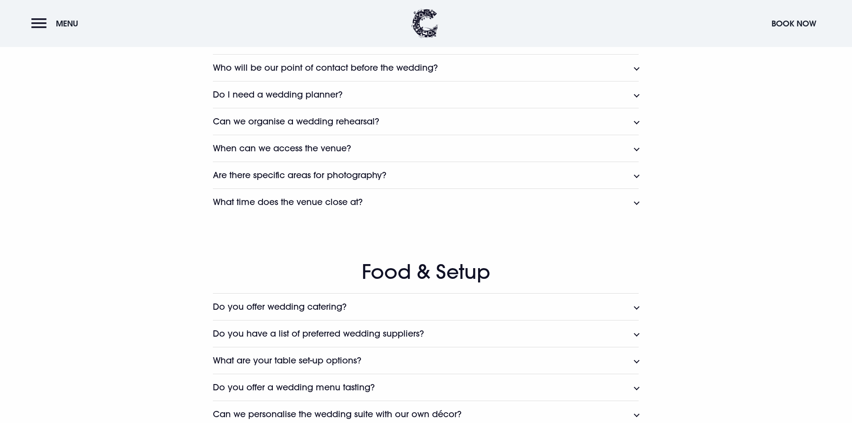
scroll to position [1476, 0]
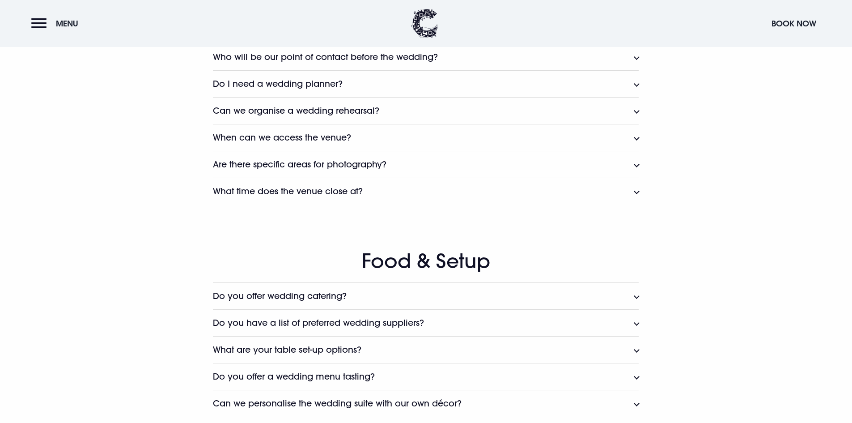
click at [369, 199] on button "What time does the venue close at?" at bounding box center [426, 191] width 426 height 27
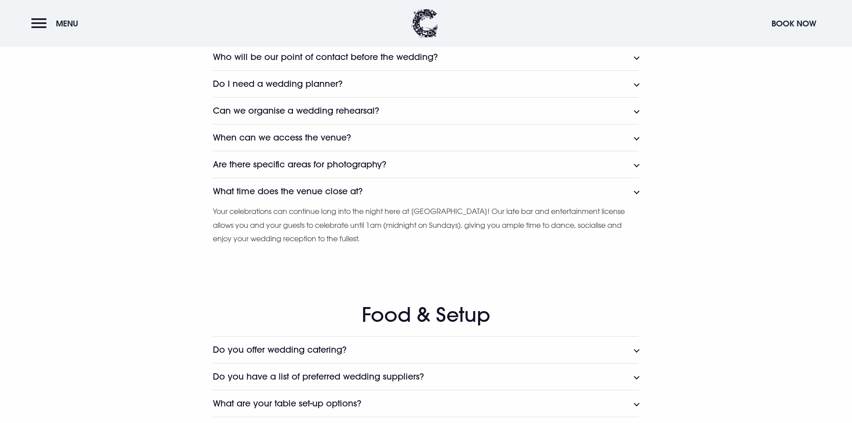
click at [386, 194] on button "What time does the venue close at?" at bounding box center [426, 191] width 426 height 27
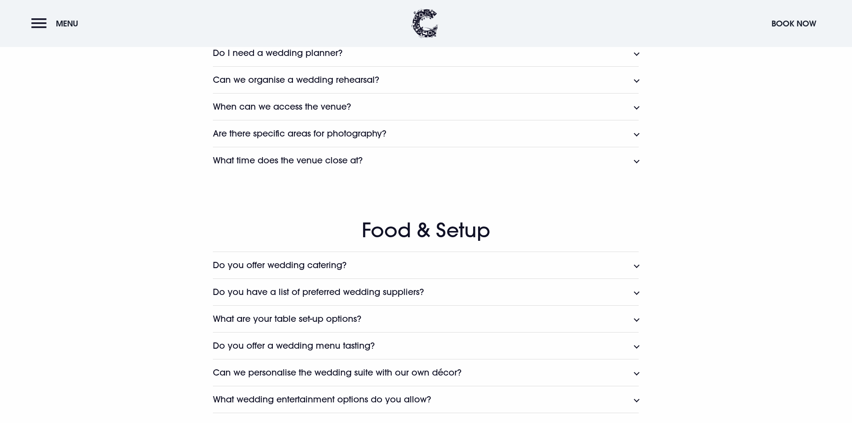
scroll to position [1566, 0]
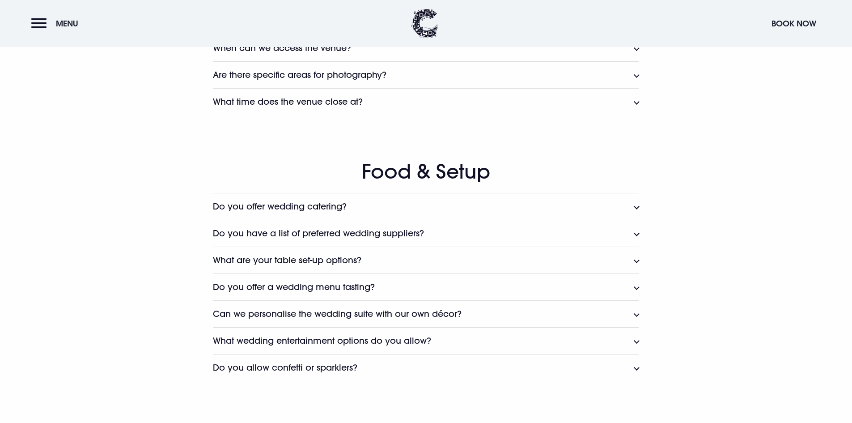
click at [374, 206] on button "Do you offer wedding catering?" at bounding box center [426, 206] width 426 height 27
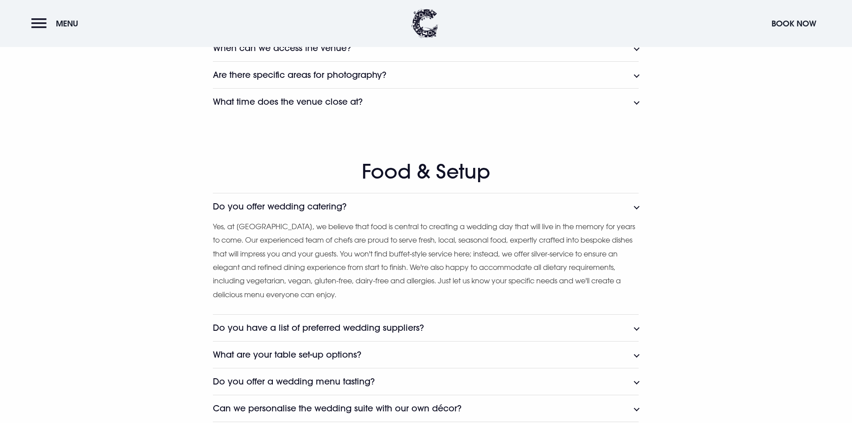
scroll to position [1611, 0]
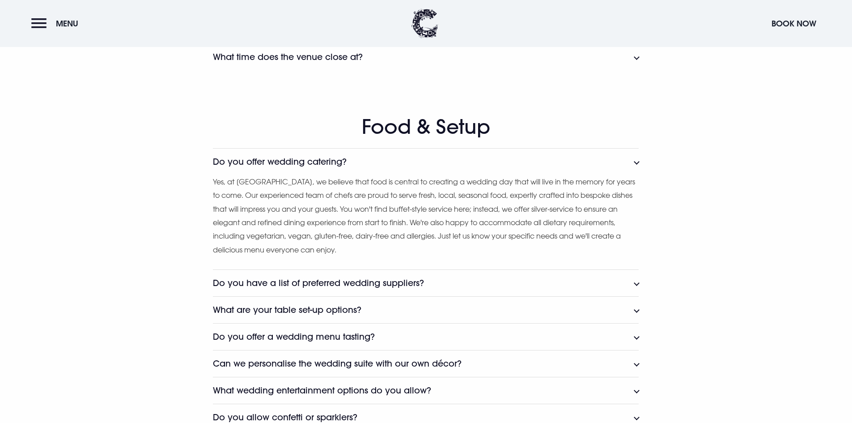
click at [403, 165] on button "Do you offer wedding catering?" at bounding box center [426, 161] width 426 height 27
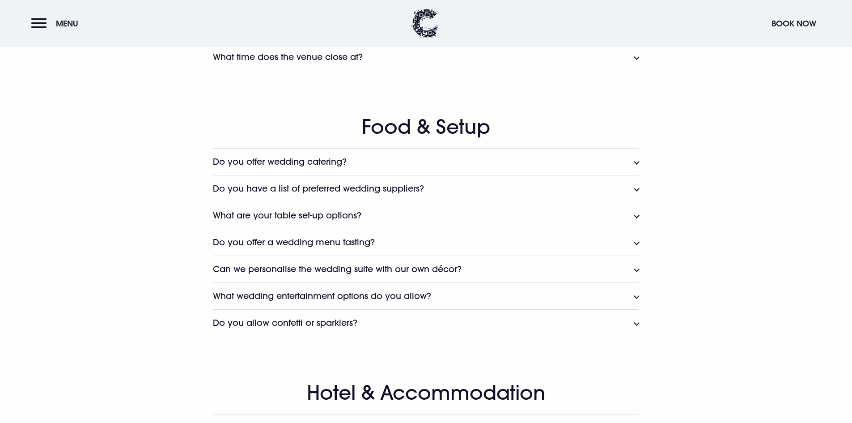
click at [386, 187] on h3 "Do you have a list of preferred wedding suppliers?" at bounding box center [318, 188] width 211 height 10
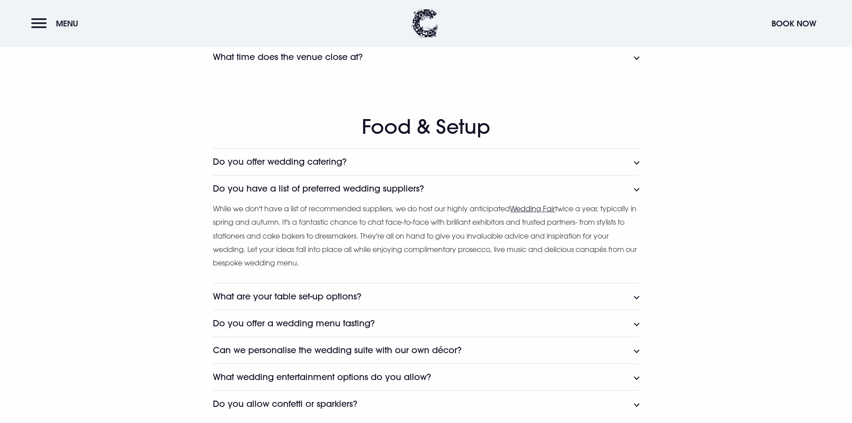
click at [385, 187] on h3 "Do you have a list of preferred wedding suppliers?" at bounding box center [318, 188] width 211 height 10
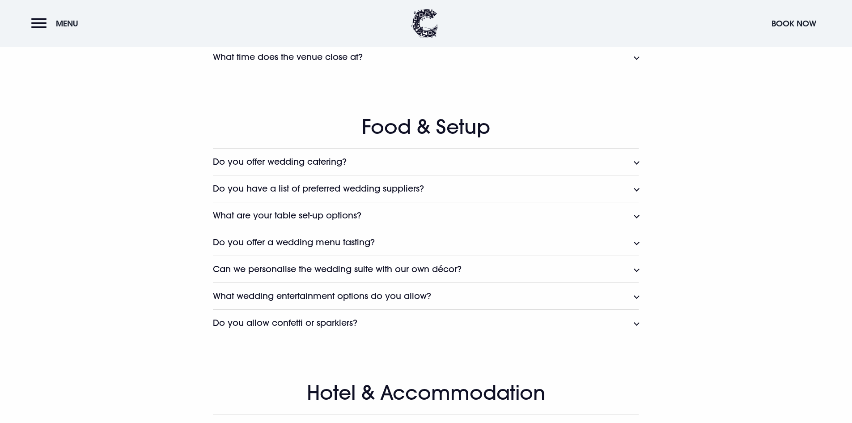
click at [385, 187] on h3 "Do you have a list of preferred wedding suppliers?" at bounding box center [318, 188] width 211 height 10
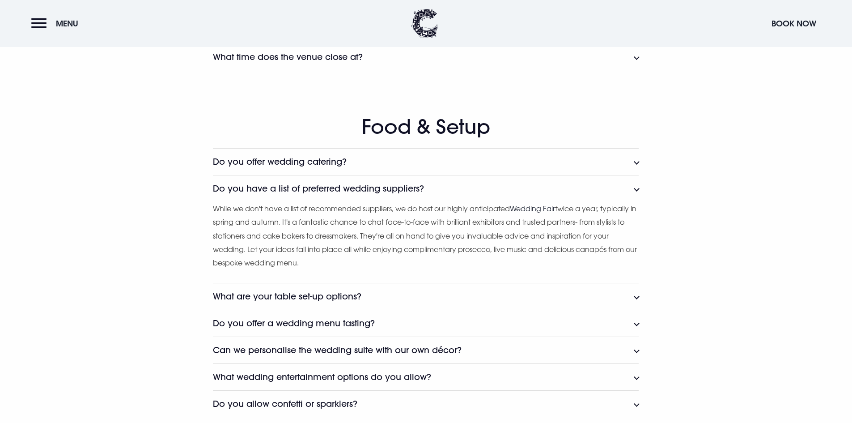
click at [385, 187] on h3 "Do you have a list of preferred wedding suppliers?" at bounding box center [318, 188] width 211 height 10
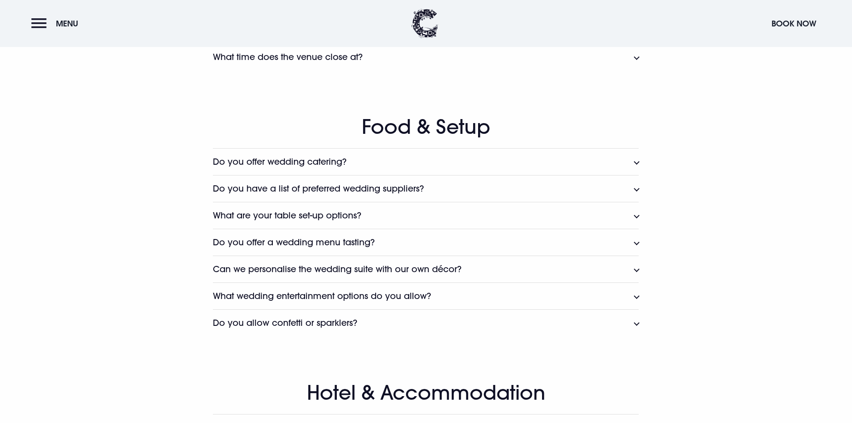
click at [392, 215] on button "What are your table set-up options?" at bounding box center [426, 215] width 426 height 27
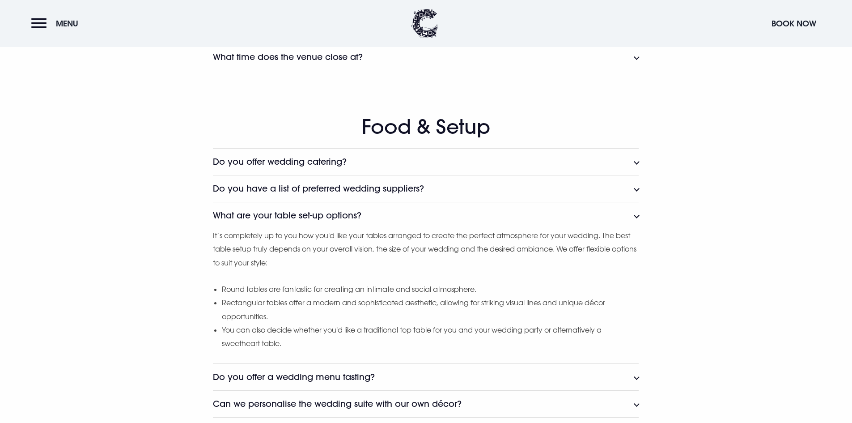
click at [393, 210] on button "What are your table set-up options?" at bounding box center [426, 215] width 426 height 27
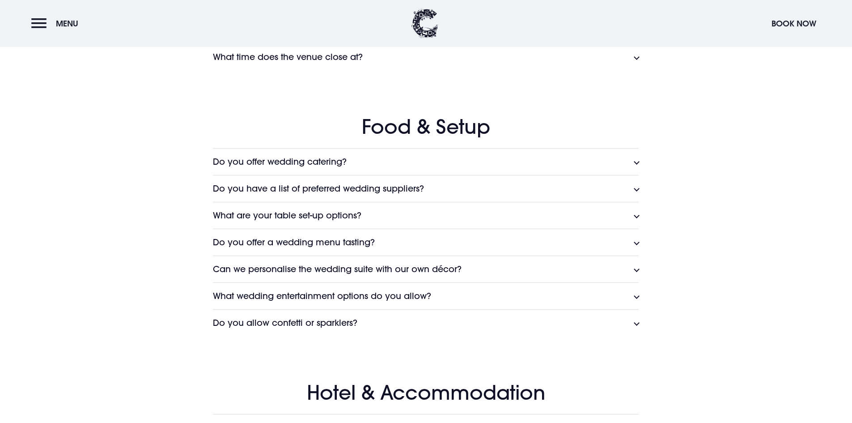
click at [386, 245] on button "Do you offer a wedding menu tasting?" at bounding box center [426, 242] width 426 height 27
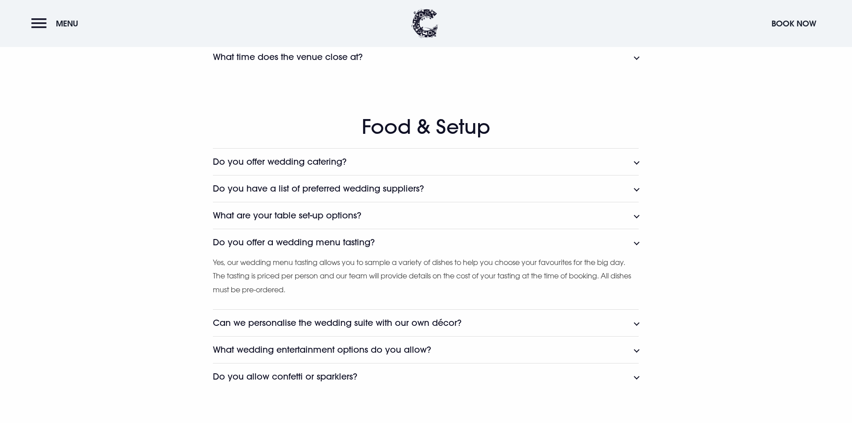
click at [386, 245] on button "Do you offer a wedding menu tasting?" at bounding box center [426, 242] width 426 height 27
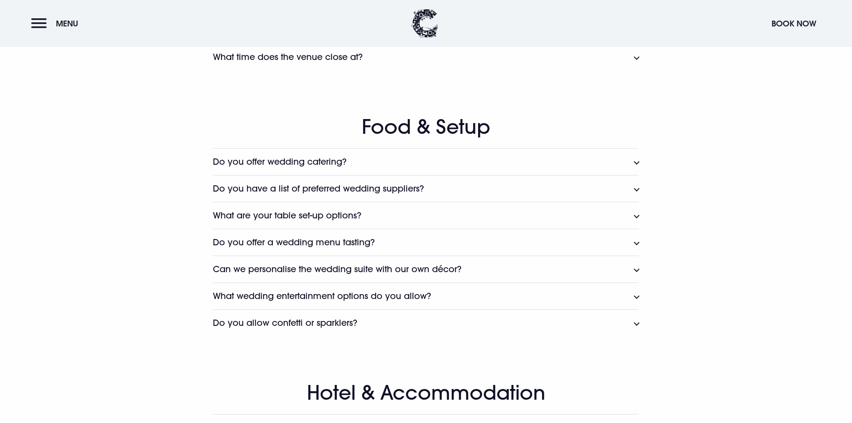
click at [378, 272] on h3 "Can we personalise the wedding suite with our own décor?" at bounding box center [337, 269] width 249 height 10
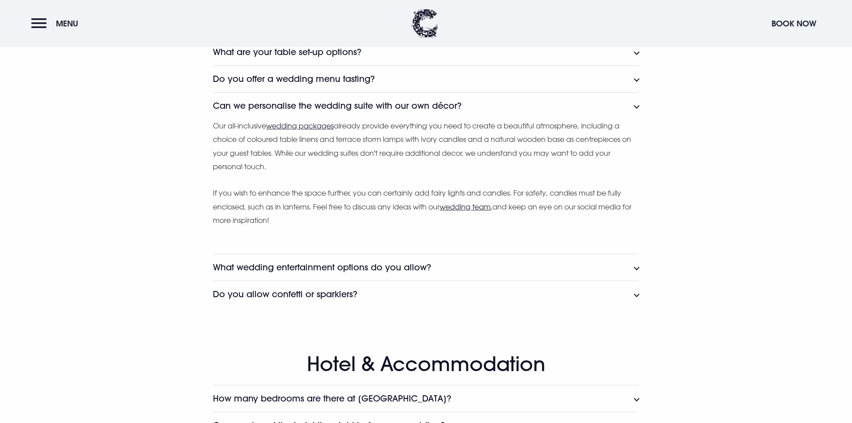
scroll to position [1790, 0]
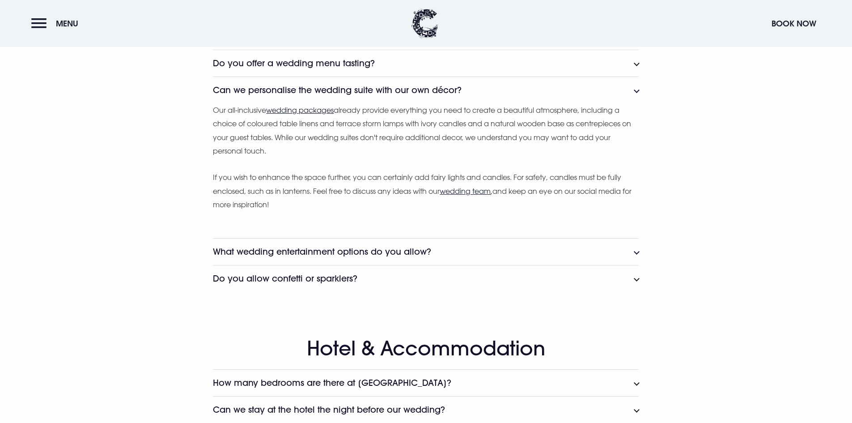
click at [407, 255] on h3 "What wedding entertainment options do you allow?" at bounding box center [322, 252] width 218 height 10
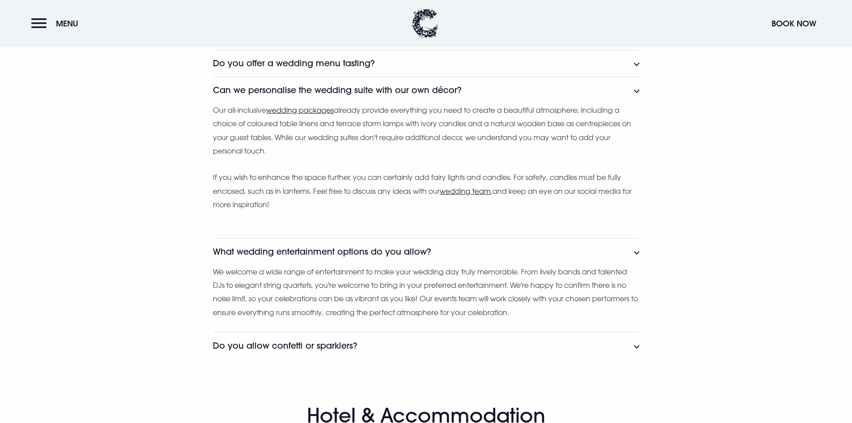
click at [394, 247] on h3 "What wedding entertainment options do you allow?" at bounding box center [322, 252] width 218 height 10
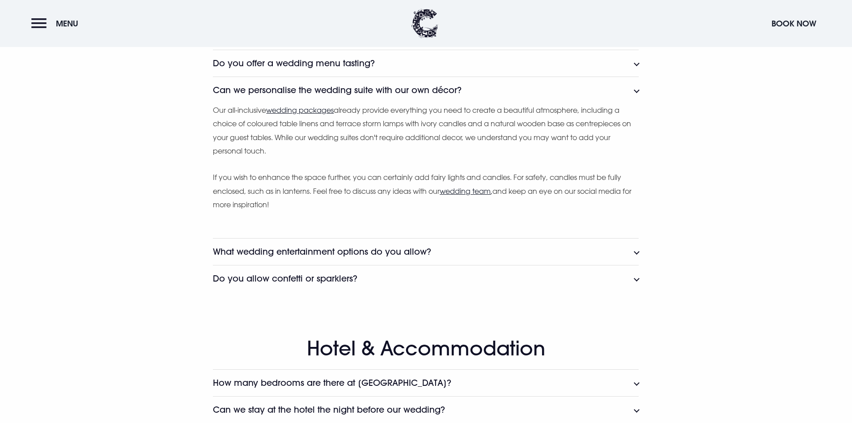
click at [389, 267] on button "Do you allow confetti or sparklers?" at bounding box center [426, 278] width 426 height 27
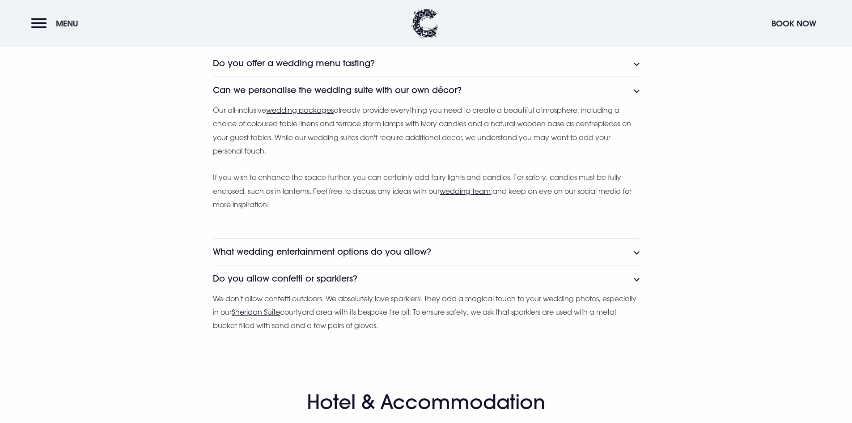
click at [389, 267] on button "Do you allow confetti or sparklers?" at bounding box center [426, 278] width 426 height 27
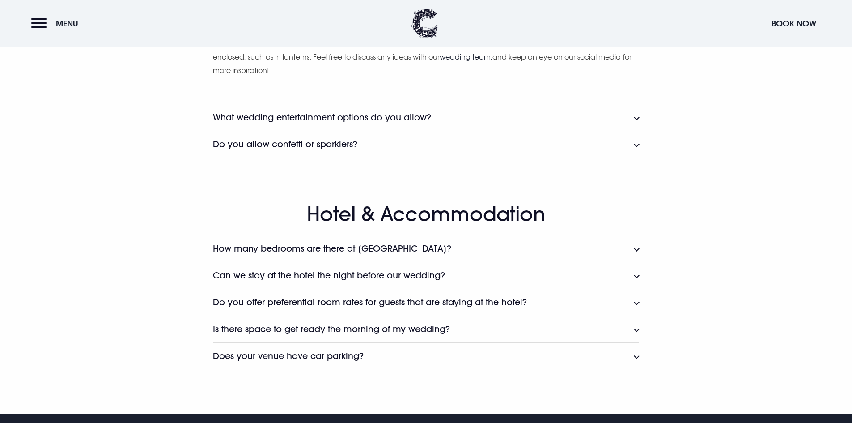
scroll to position [1969, 0]
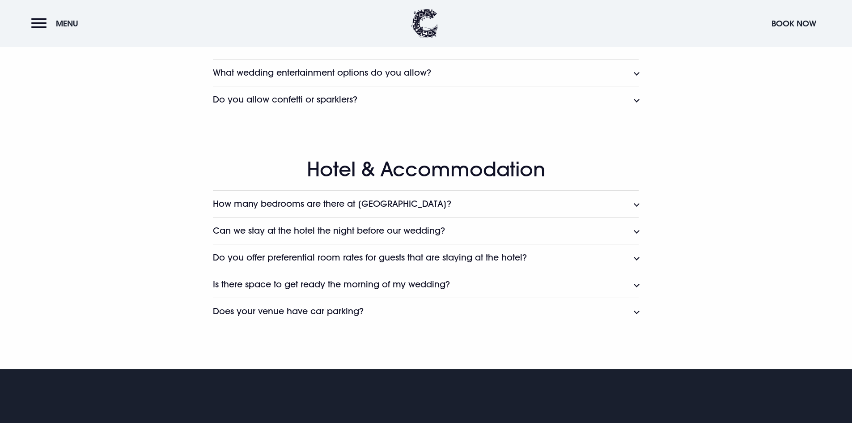
click at [367, 200] on h3 "How many bedrooms are there at Clandeboye Lodge?" at bounding box center [332, 204] width 238 height 10
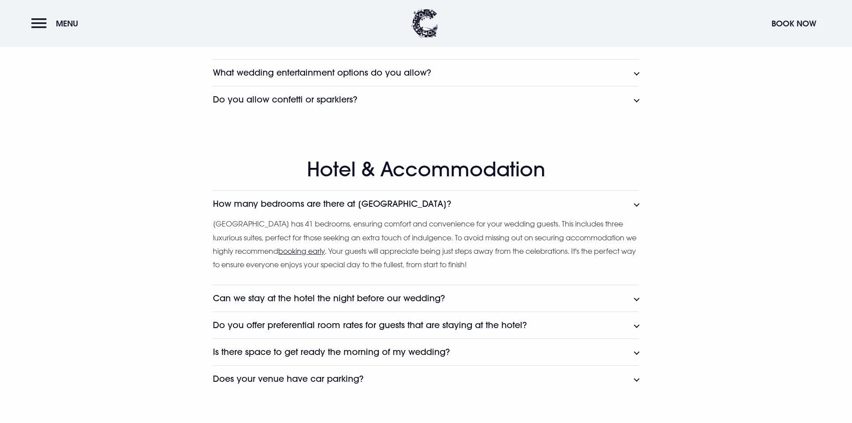
click at [366, 207] on h3 "How many bedrooms are there at Clandeboye Lodge?" at bounding box center [332, 204] width 238 height 10
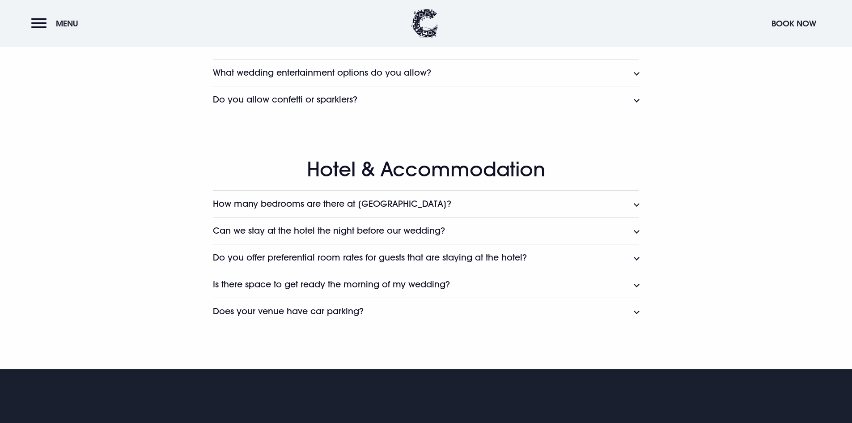
click at [453, 233] on button "Can we stay at the hotel the night before our wedding?" at bounding box center [426, 230] width 426 height 27
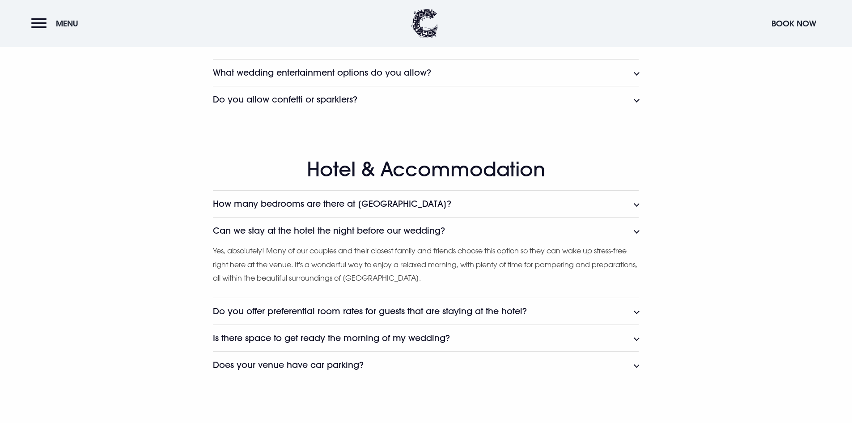
click at [453, 233] on button "Can we stay at the hotel the night before our wedding?" at bounding box center [426, 230] width 426 height 27
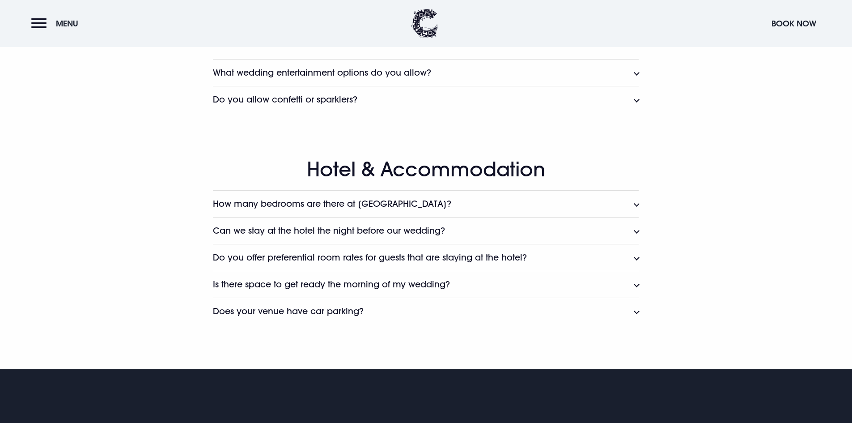
click at [471, 256] on h3 "Do you offer preferential room rates for guests that are staying at the hotel?" at bounding box center [370, 257] width 314 height 10
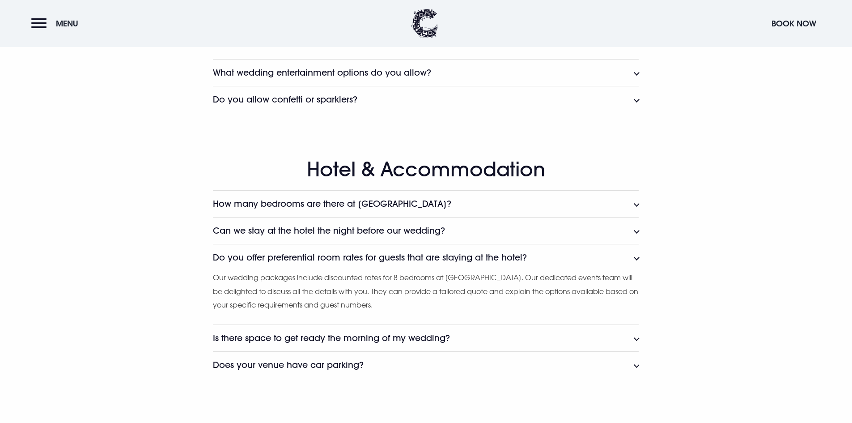
click at [471, 256] on h3 "Do you offer preferential room rates for guests that are staying at the hotel?" at bounding box center [370, 257] width 314 height 10
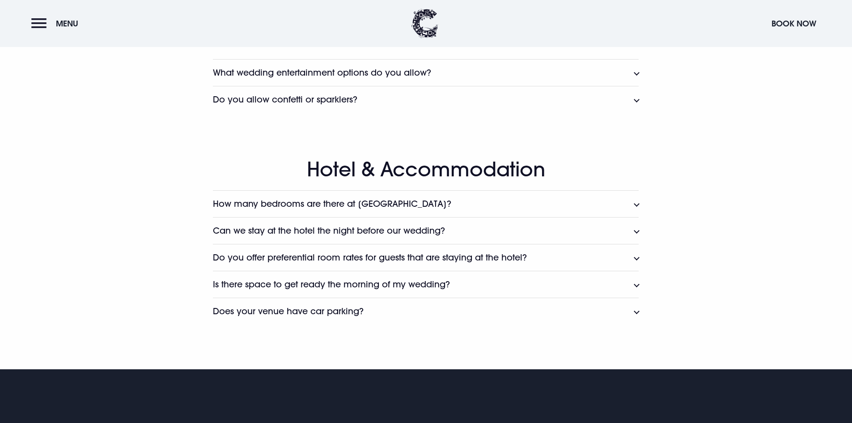
click at [469, 278] on button "Is there space to get ready the morning of my wedding?" at bounding box center [426, 284] width 426 height 27
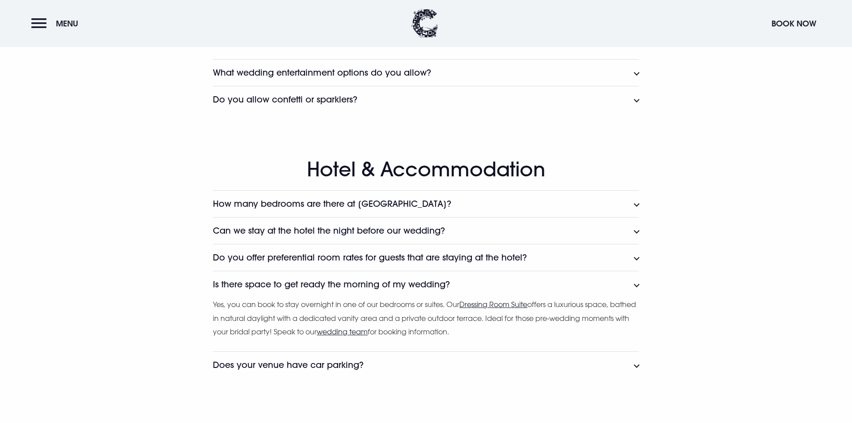
click at [470, 286] on button "Is there space to get ready the morning of my wedding?" at bounding box center [426, 284] width 426 height 27
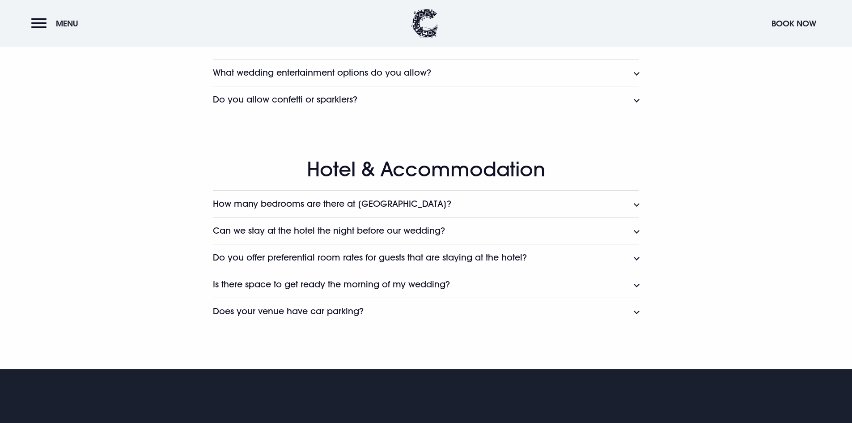
click at [453, 306] on button "Does your venue have car parking?" at bounding box center [426, 311] width 426 height 27
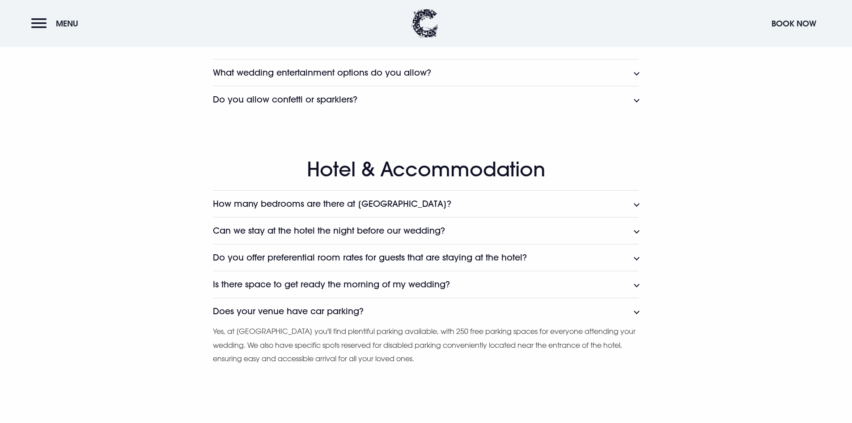
click at [453, 306] on button "Does your venue have car parking?" at bounding box center [426, 311] width 426 height 27
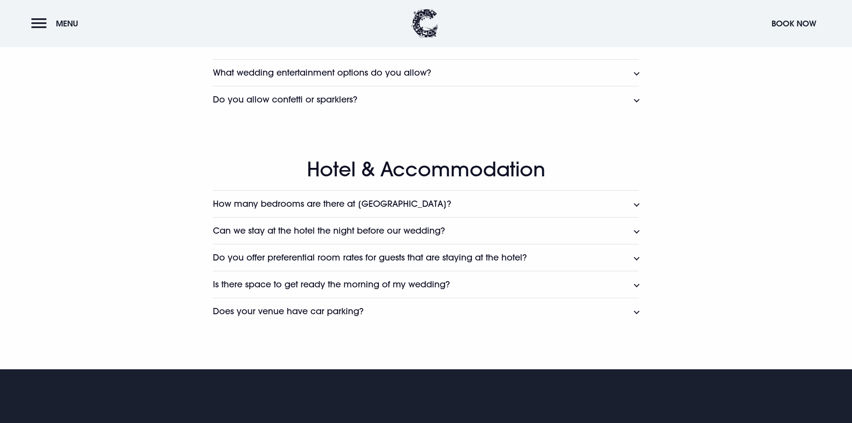
click at [458, 285] on button "Is there space to get ready the morning of my wedding?" at bounding box center [426, 284] width 426 height 27
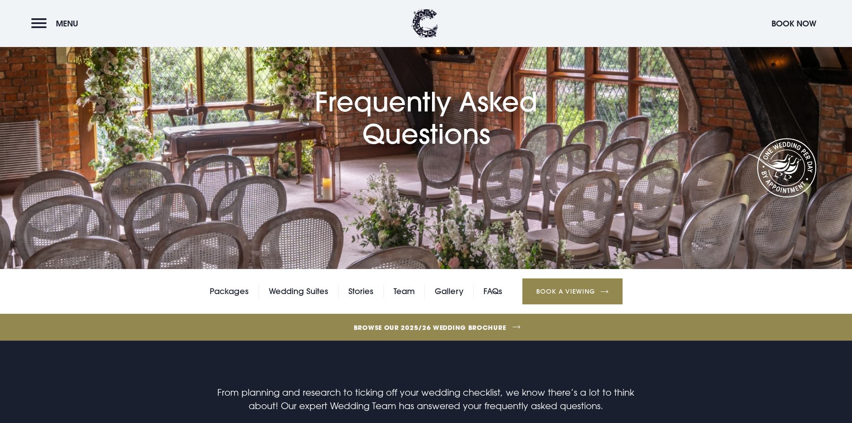
scroll to position [89, 0]
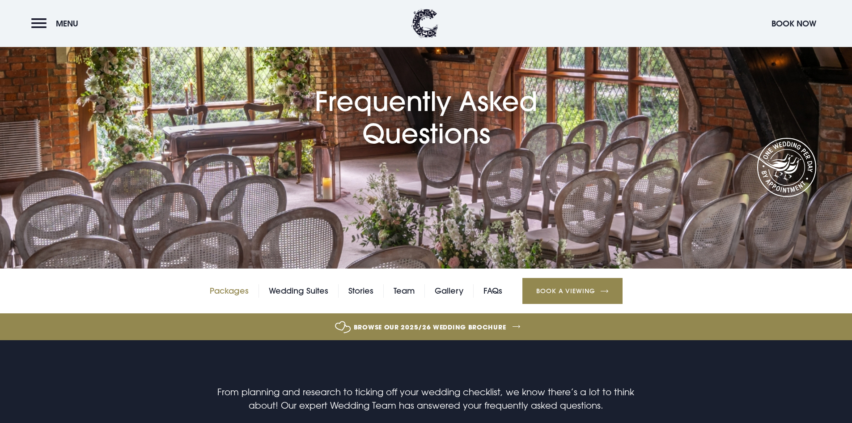
click at [225, 286] on link "Packages" at bounding box center [229, 290] width 39 height 13
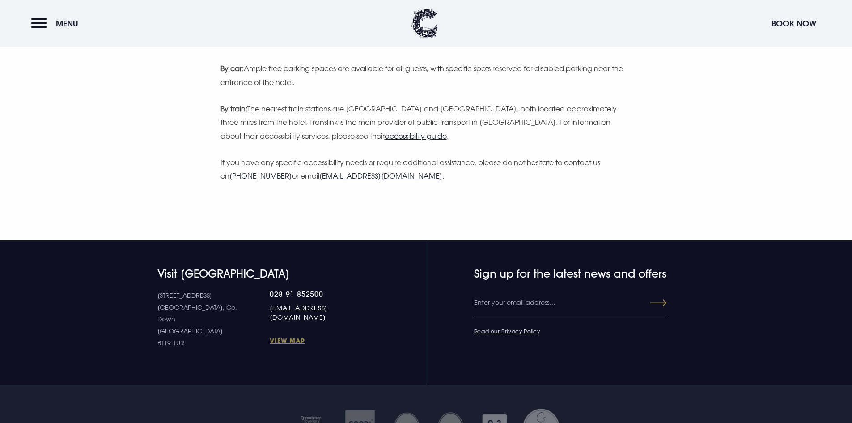
scroll to position [761, 0]
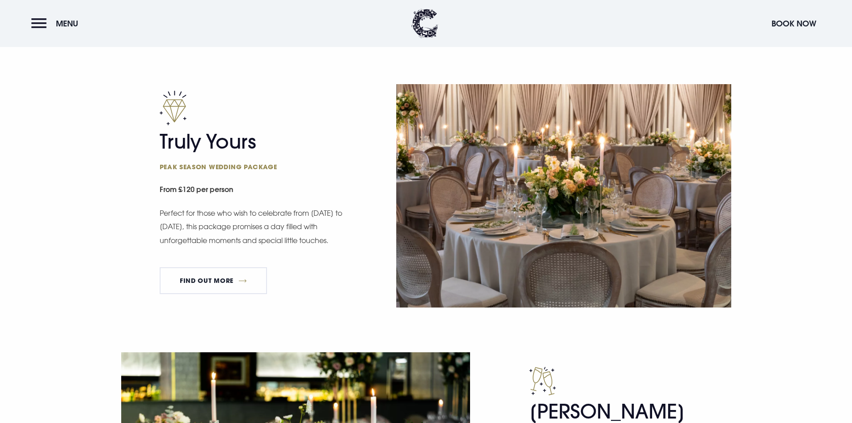
scroll to position [582, 0]
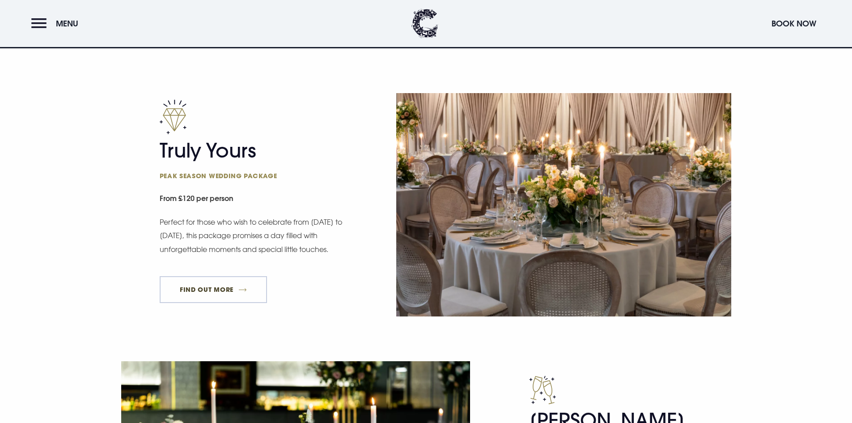
click at [200, 287] on link "FIND OUT MORE" at bounding box center [214, 289] width 108 height 27
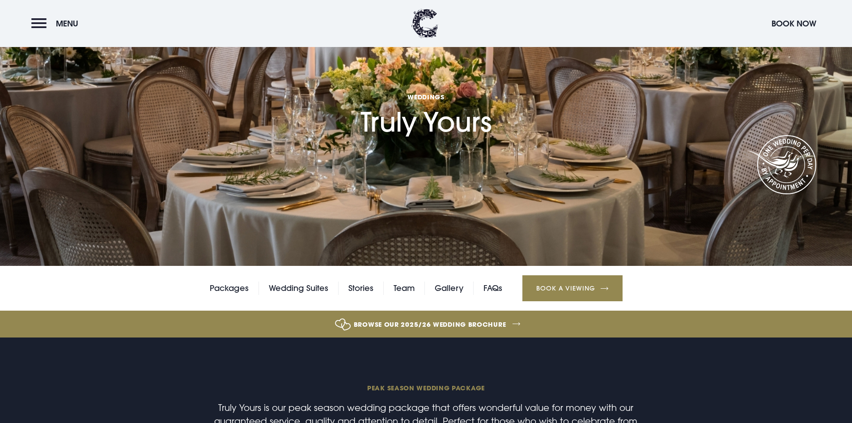
scroll to position [89, 0]
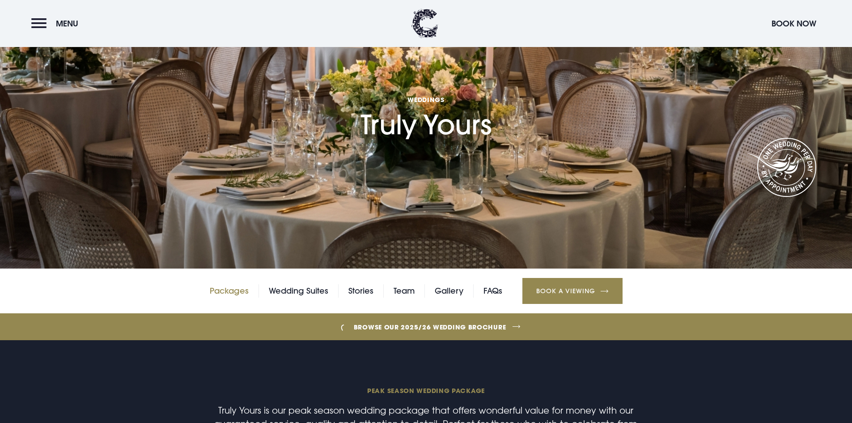
click at [225, 294] on link "Packages" at bounding box center [229, 290] width 39 height 13
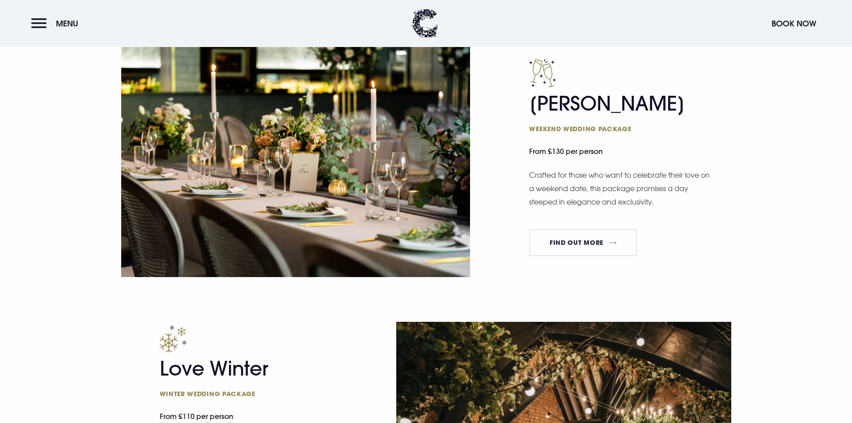
scroll to position [895, 0]
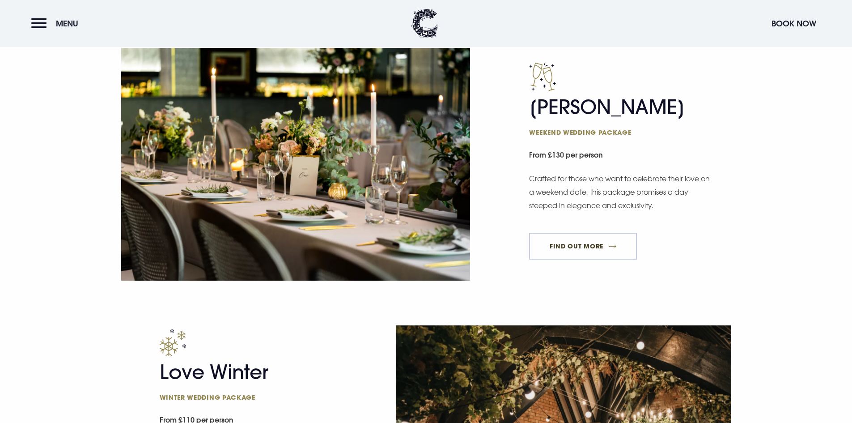
click at [593, 251] on link "FIND OUT MORE" at bounding box center [583, 246] width 108 height 27
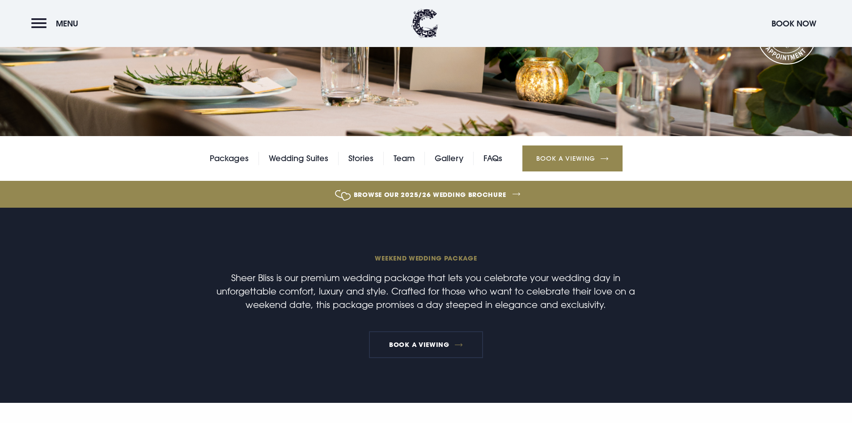
scroll to position [89, 0]
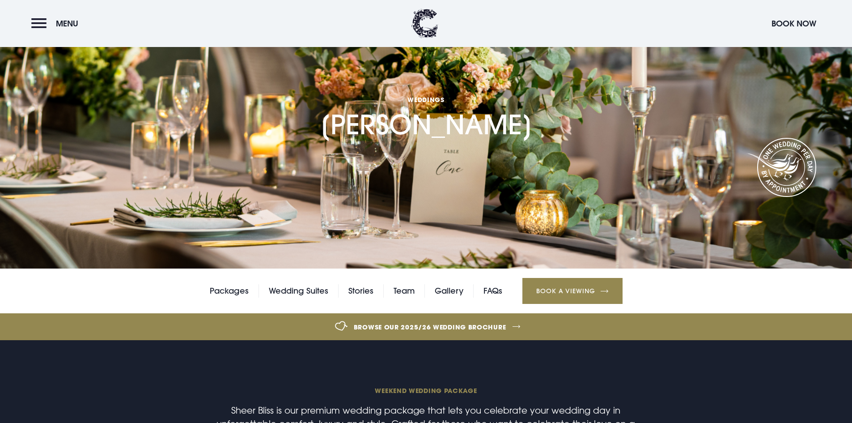
click at [411, 325] on link "Browse our 2025/26 wedding brochure" at bounding box center [430, 327] width 1857 height 34
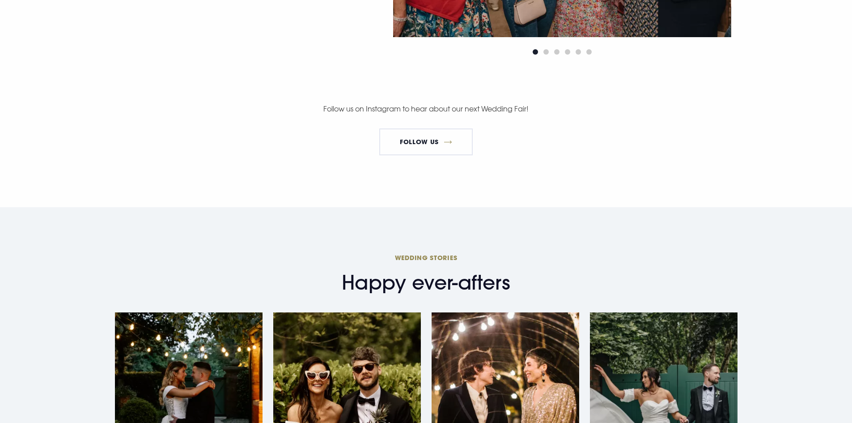
scroll to position [1745, 0]
